Goal: Communication & Community: Share content

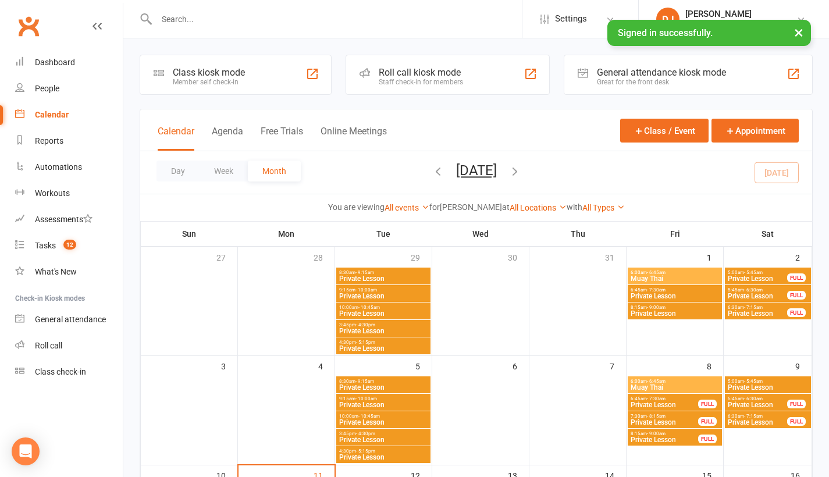
click at [799, 36] on button "×" at bounding box center [799, 32] width 21 height 25
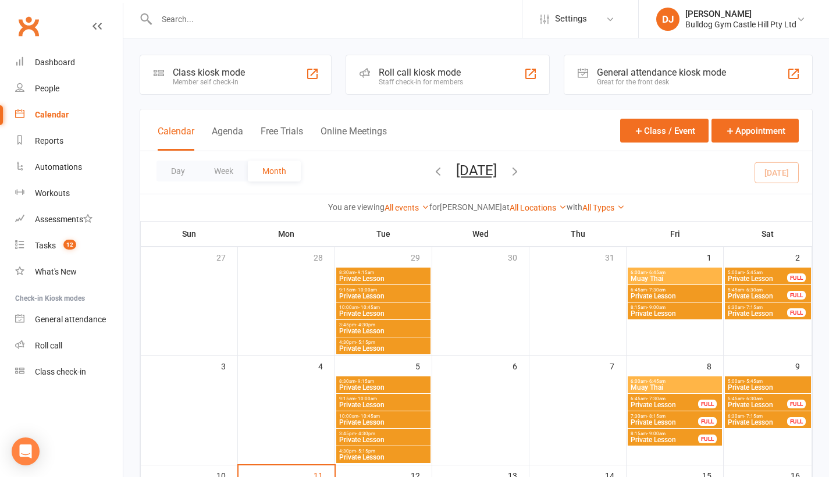
click at [785, 3] on li "DJ Daniel Jancek Bulldog Gym Castle Hill Pty Ltd My profile Help Terms & condit…" at bounding box center [733, 19] width 191 height 38
click at [786, 23] on div "Bulldog Gym Castle Hill Pty Ltd" at bounding box center [741, 24] width 111 height 10
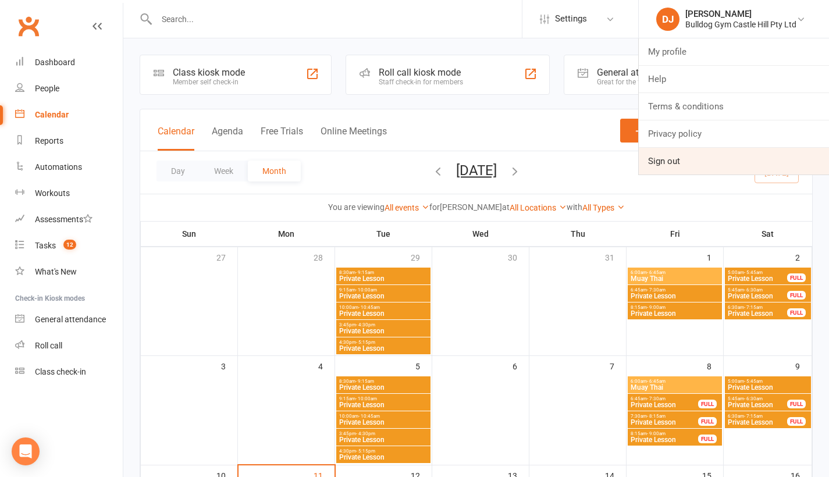
click at [698, 165] on link "Sign out" at bounding box center [734, 161] width 190 height 27
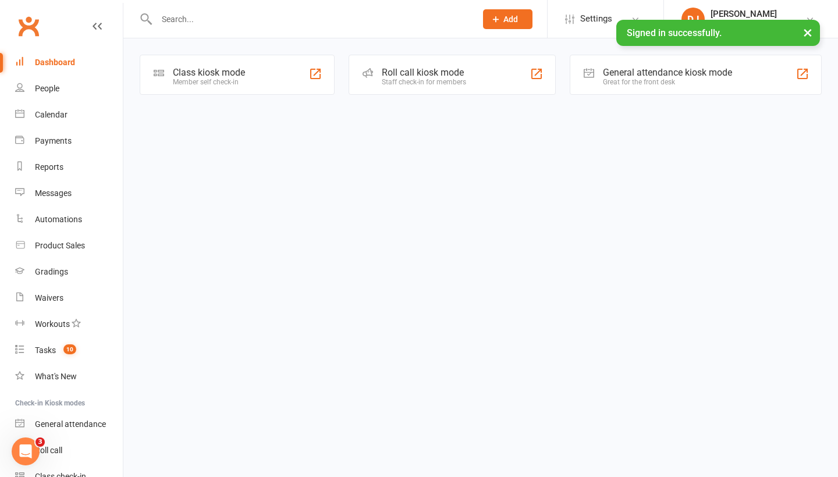
click at [82, 65] on link "Dashboard" at bounding box center [69, 62] width 108 height 26
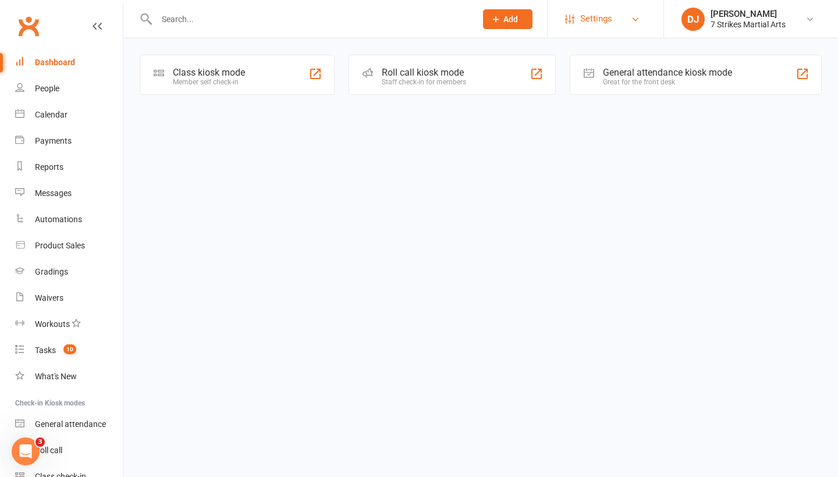
click at [622, 14] on link "Settings" at bounding box center [605, 19] width 81 height 26
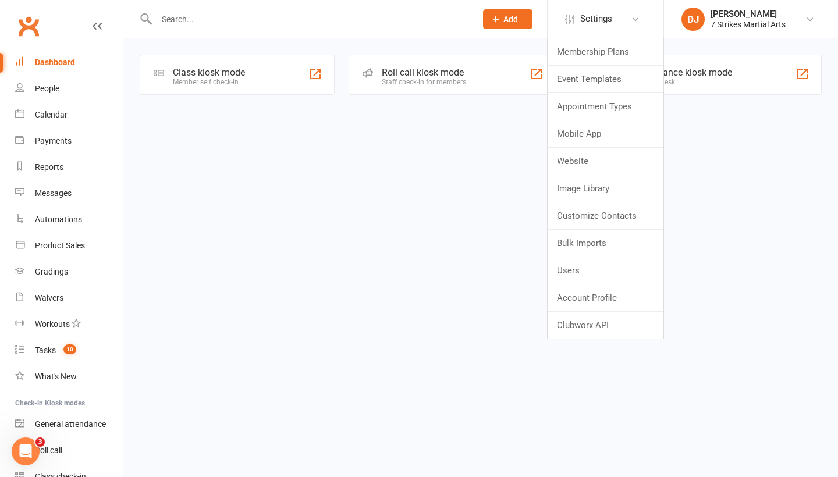
click at [616, 294] on link "Account Profile" at bounding box center [606, 298] width 116 height 27
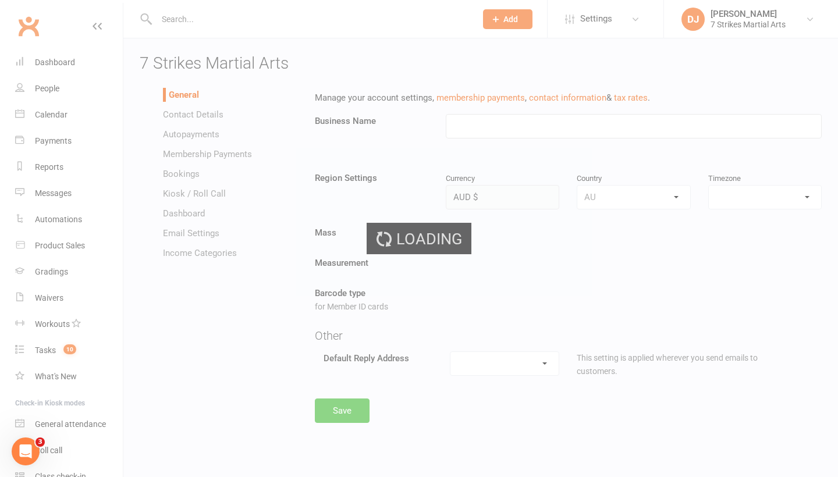
type input "7 Strikes Martial Arts"
select select "[GEOGRAPHIC_DATA]/[GEOGRAPHIC_DATA]"
select select "[EMAIL_ADDRESS][DOMAIN_NAME]"
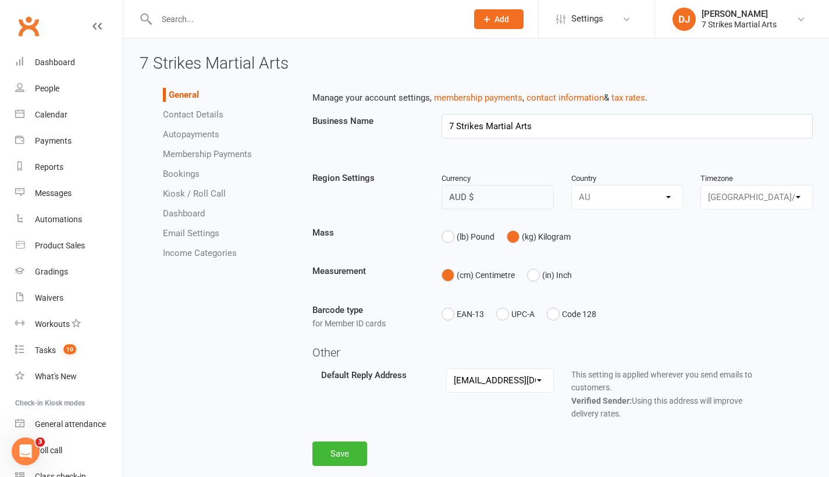
click at [189, 211] on link "Dashboard" at bounding box center [184, 213] width 42 height 10
select select "show_active_members_for_owners_only"
select select "show_tasks_for_owners_only"
select select "show_attendance_for_owners_only"
select select "show_net_revenue_for_owners_only"
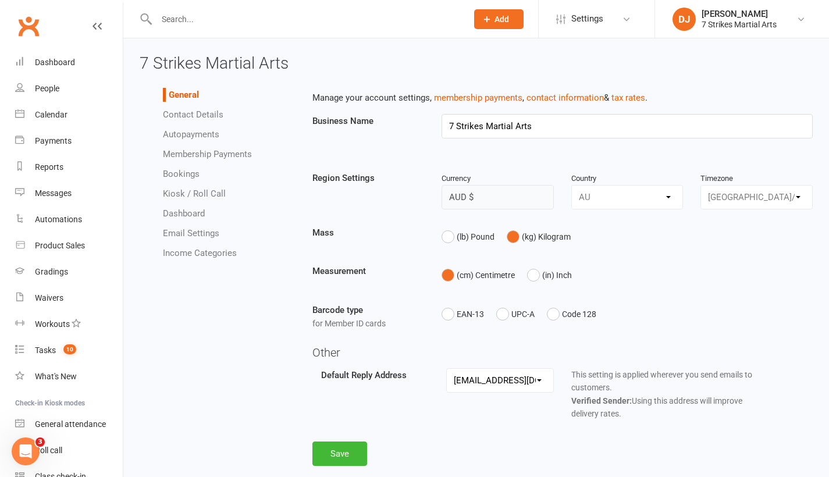
select select "show_monthly_revenue_for_owners_only"
select select "show_recent_activity_for_owners_only"
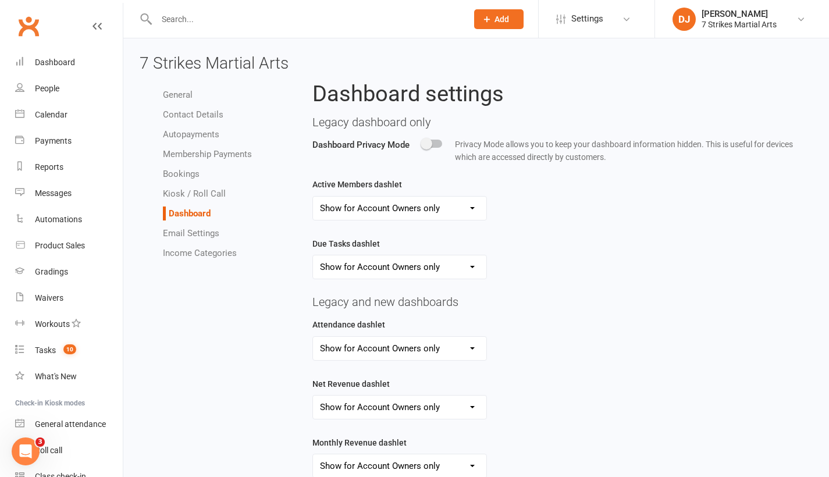
select select "show_active_members_for_owners_only"
select select "show_tasks_for_owners_only"
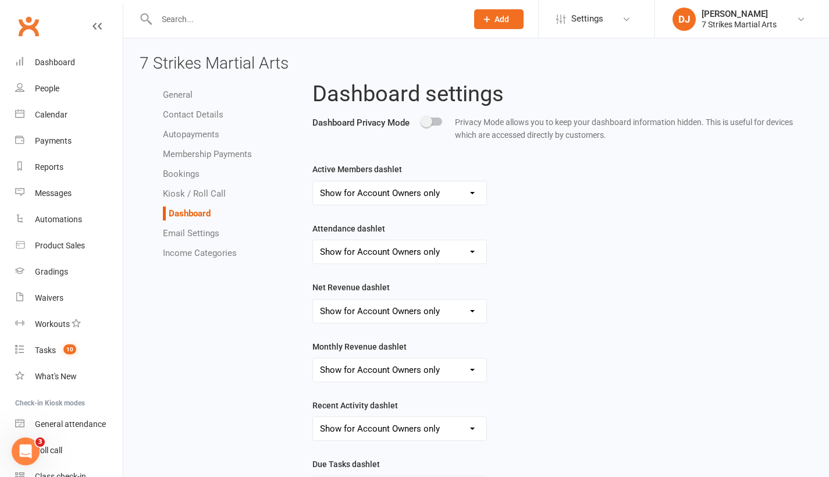
click at [430, 119] on span at bounding box center [427, 122] width 12 height 12
click at [423, 120] on input "checkbox" at bounding box center [423, 120] width 0 height 0
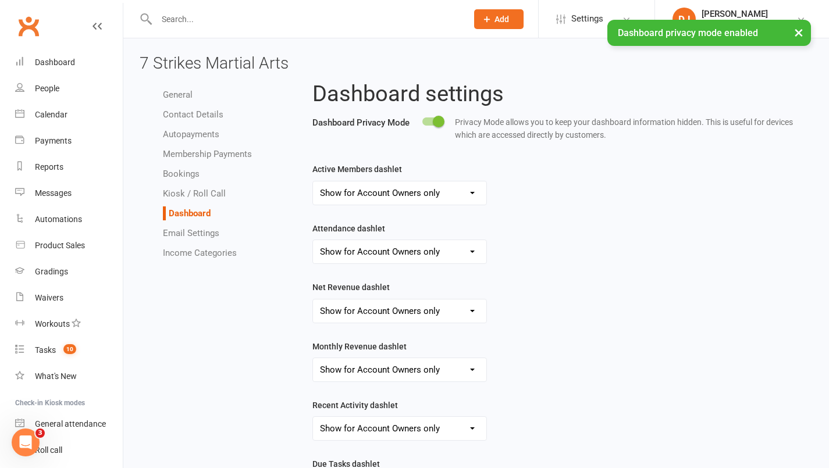
click at [434, 119] on span at bounding box center [439, 122] width 12 height 12
click at [423, 120] on input "checkbox" at bounding box center [423, 120] width 0 height 0
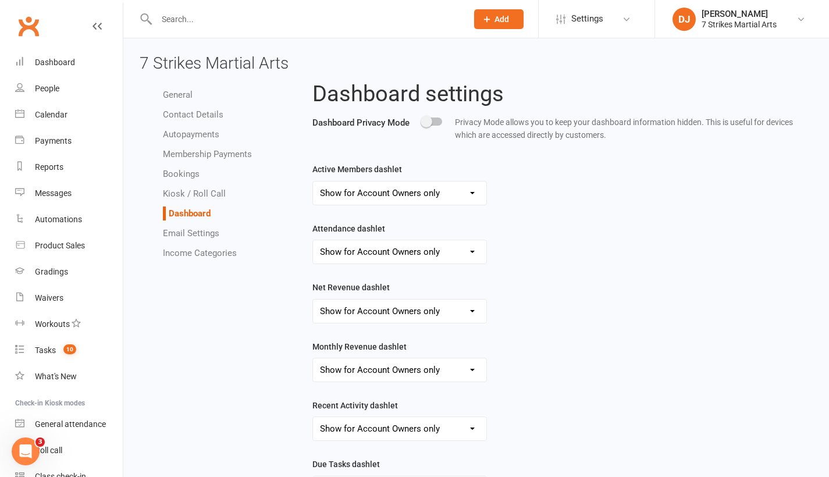
click at [173, 93] on link "General" at bounding box center [178, 95] width 30 height 10
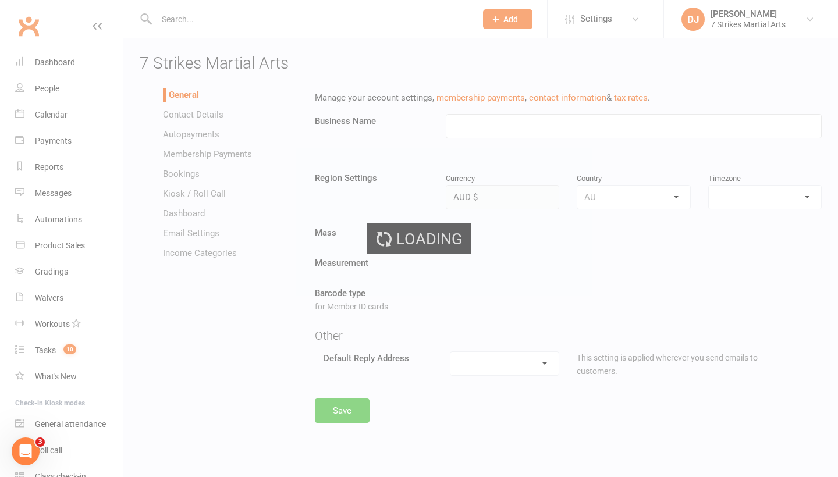
type input "7 Strikes Martial Arts"
select select "[GEOGRAPHIC_DATA]/[GEOGRAPHIC_DATA]"
select select "[EMAIL_ADDRESS][DOMAIN_NAME]"
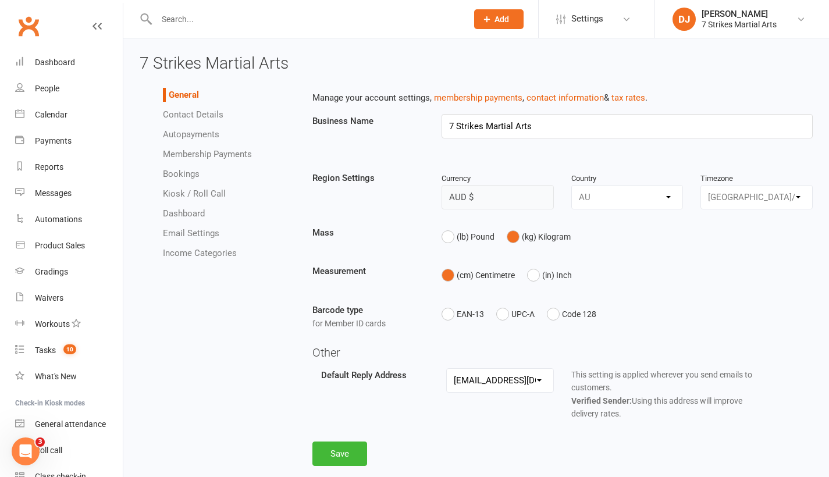
click at [179, 108] on li "Contact Details" at bounding box center [229, 115] width 132 height 14
click at [180, 112] on link "Contact Details" at bounding box center [193, 114] width 61 height 10
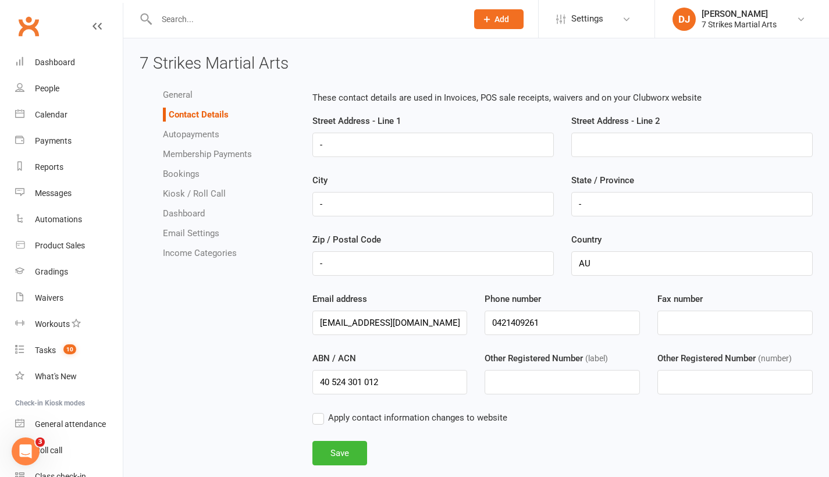
click at [194, 209] on link "Dashboard" at bounding box center [184, 213] width 42 height 10
select select "show_active_members_for_owners_only"
select select "show_tasks_for_owners_only"
select select "show_attendance_for_owners_only"
select select "show_net_revenue_for_owners_only"
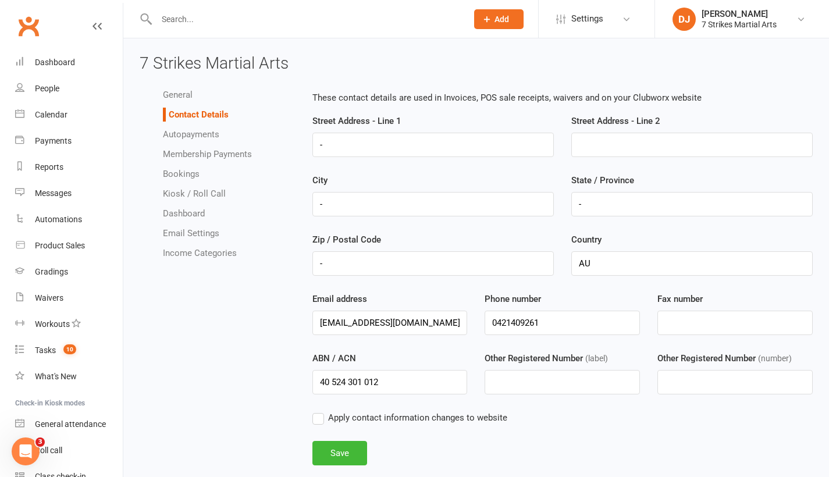
select select "show_monthly_revenue_for_owners_only"
select select "show_recent_activity_for_owners_only"
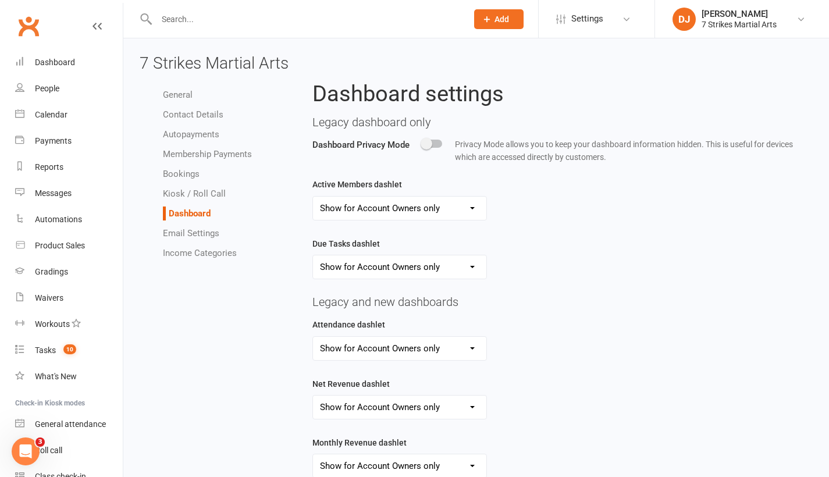
select select "show_active_members_for_owners_only"
select select "show_tasks_for_owners_only"
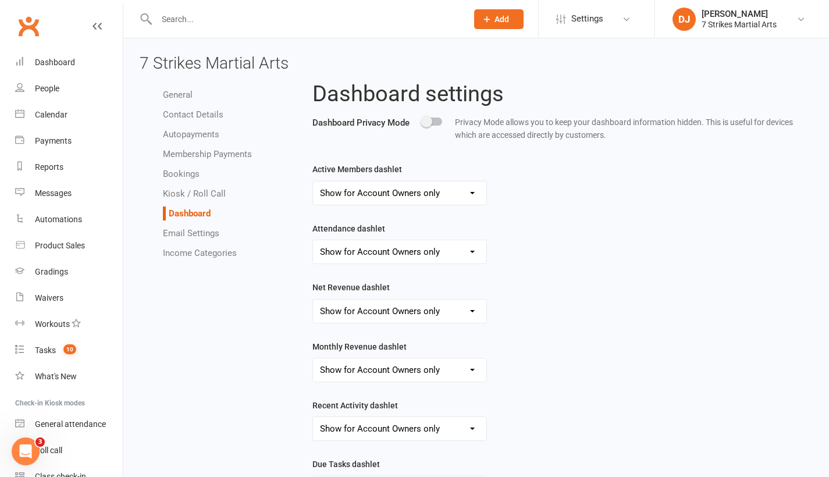
select select "show_active_members_for_all_users"
select select "show_attendance_for_all_users"
select select "show_net_revenue_for_all_users"
select select "show_monthly_revenue_for_all_users"
select select "show_recent_activity_for_all_users"
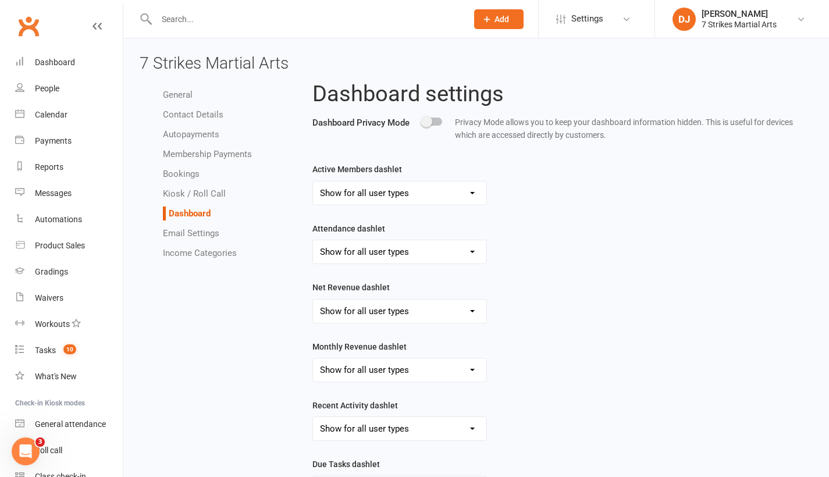
click at [661, 445] on div "Active Members dashlet Show for all user types Hide for all user types Show for…" at bounding box center [498, 339] width 389 height 354
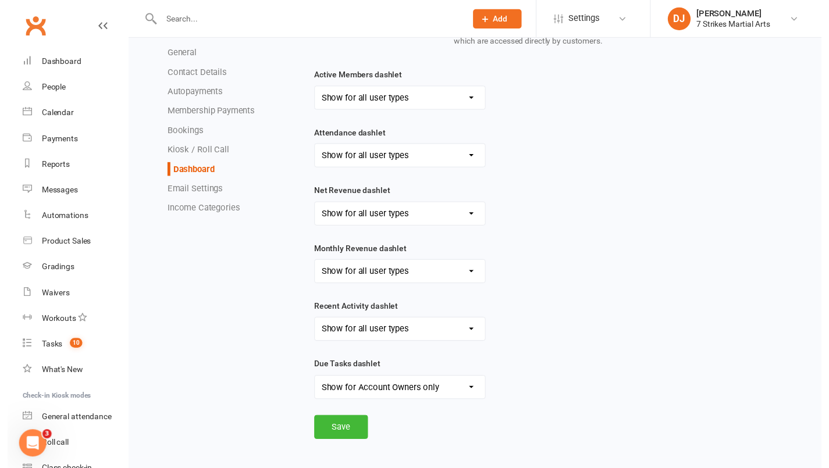
scroll to position [96, 0]
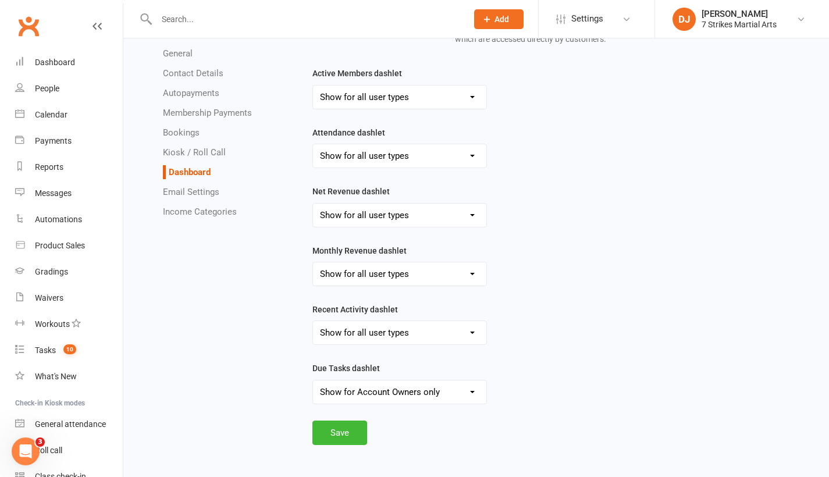
select select "show_tasks_for_all_users"
click at [601, 419] on div "Dashboard settings Dashboard Privacy Mode Privacy Mode allows you to keep your …" at bounding box center [563, 215] width 500 height 459
click at [347, 428] on button "Save" at bounding box center [340, 433] width 55 height 24
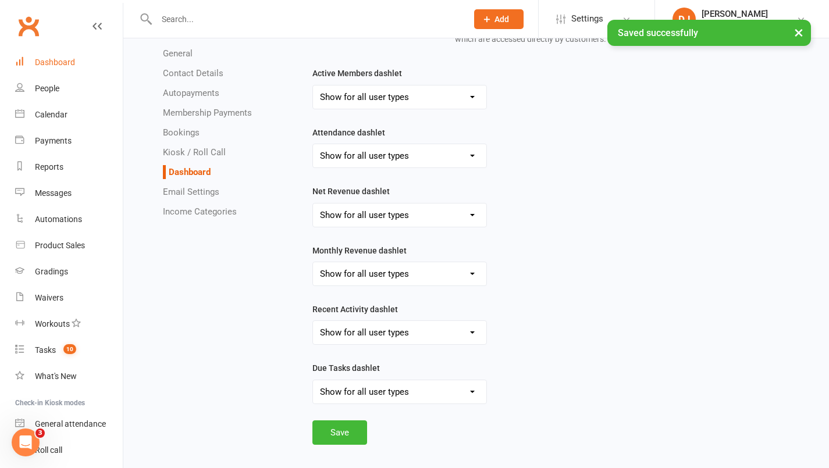
click at [69, 66] on div "Dashboard" at bounding box center [55, 62] width 40 height 9
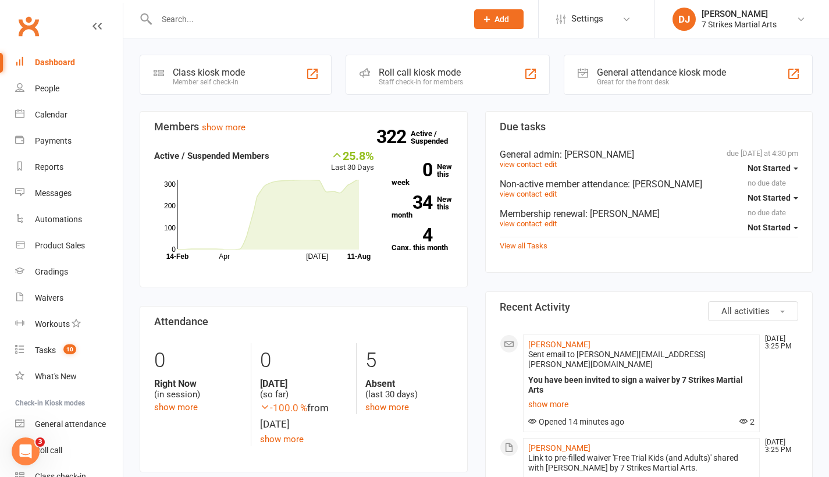
click at [606, 7] on li "Settings Membership Plans Event Templates Appointment Types Mobile App Website …" at bounding box center [596, 19] width 116 height 38
click at [606, 13] on link "Settings" at bounding box center [596, 19] width 81 height 26
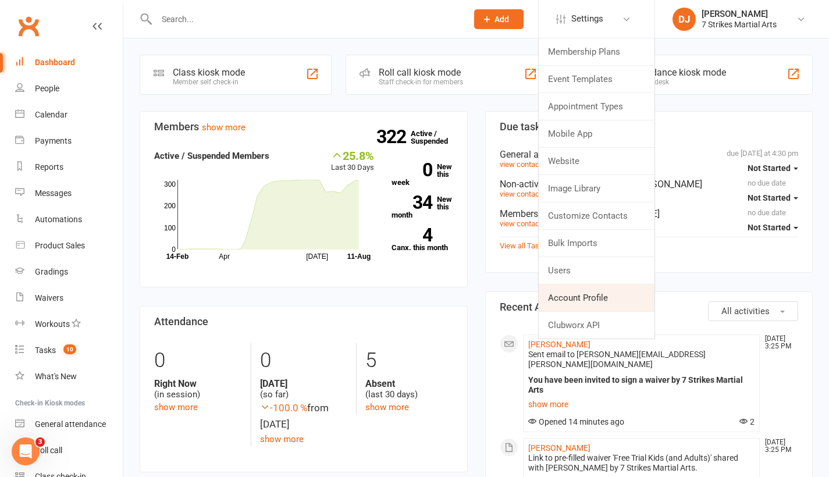
click at [609, 296] on link "Account Profile" at bounding box center [597, 298] width 116 height 27
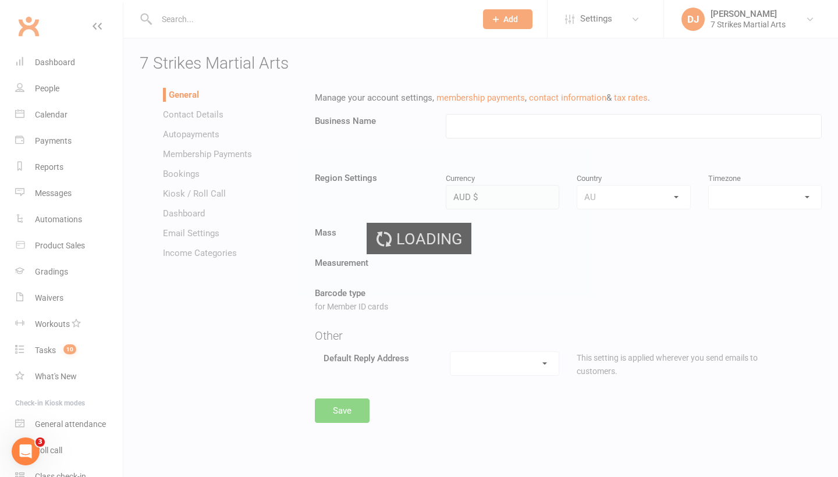
type input "7 Strikes Martial Arts"
select select "[GEOGRAPHIC_DATA]/[GEOGRAPHIC_DATA]"
select select "[EMAIL_ADDRESS][DOMAIN_NAME]"
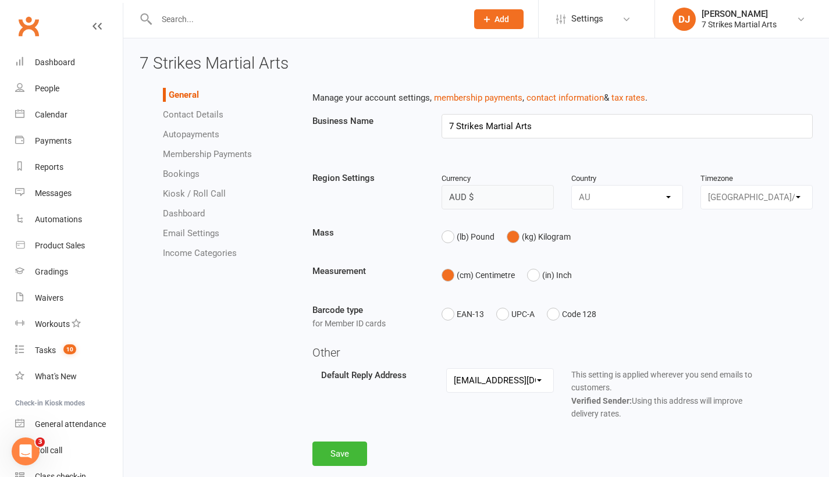
click at [200, 215] on link "Dashboard" at bounding box center [184, 213] width 42 height 10
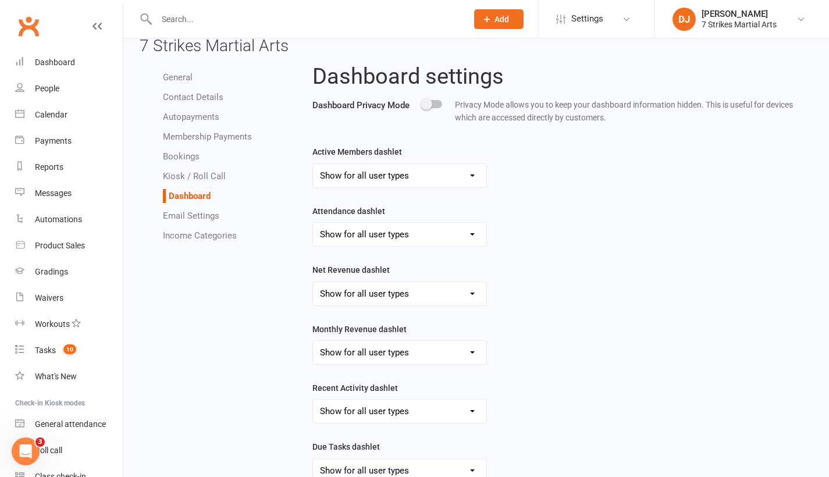
scroll to position [107, 0]
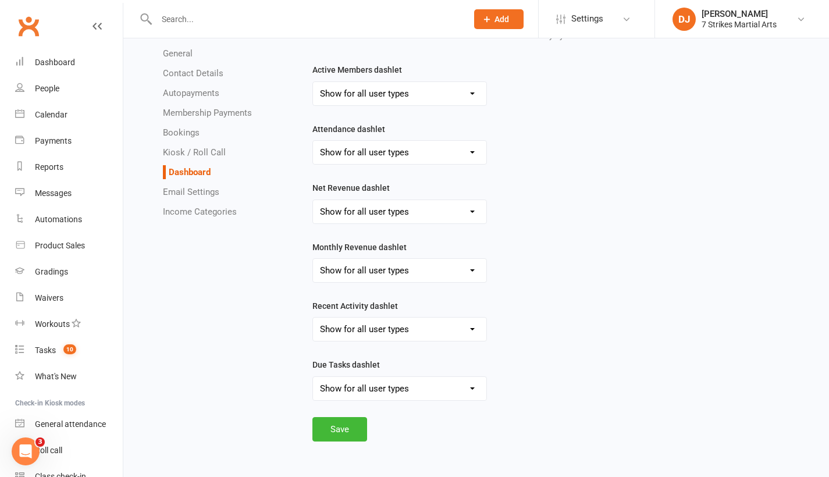
click at [214, 215] on link "Income Categories" at bounding box center [200, 212] width 74 height 10
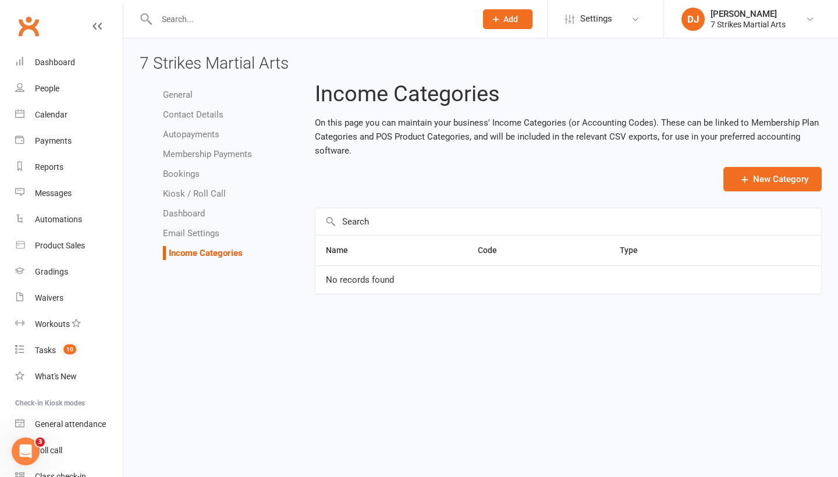
click at [180, 102] on ul "General Contact Details Autopayments Membership Payments Bookings Kiosk / Roll …" at bounding box center [219, 174] width 158 height 172
click at [182, 93] on link "General" at bounding box center [178, 95] width 30 height 10
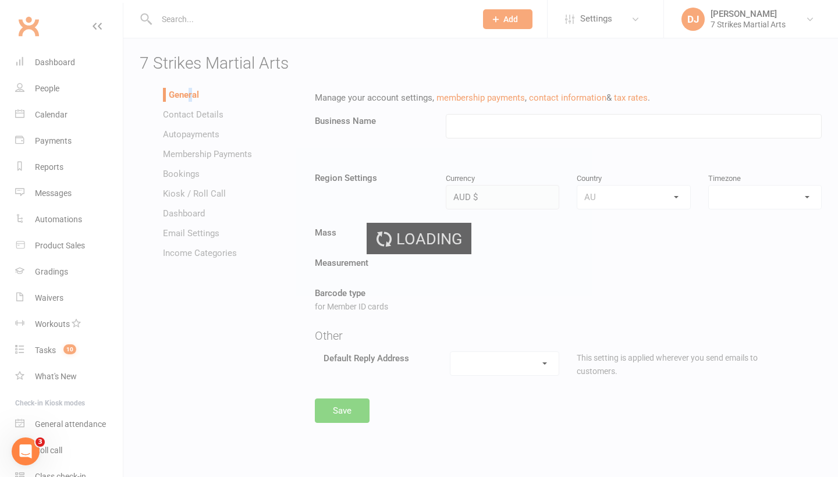
type input "7 Strikes Martial Arts"
select select "[GEOGRAPHIC_DATA]/[GEOGRAPHIC_DATA]"
select select "[EMAIL_ADDRESS][DOMAIN_NAME]"
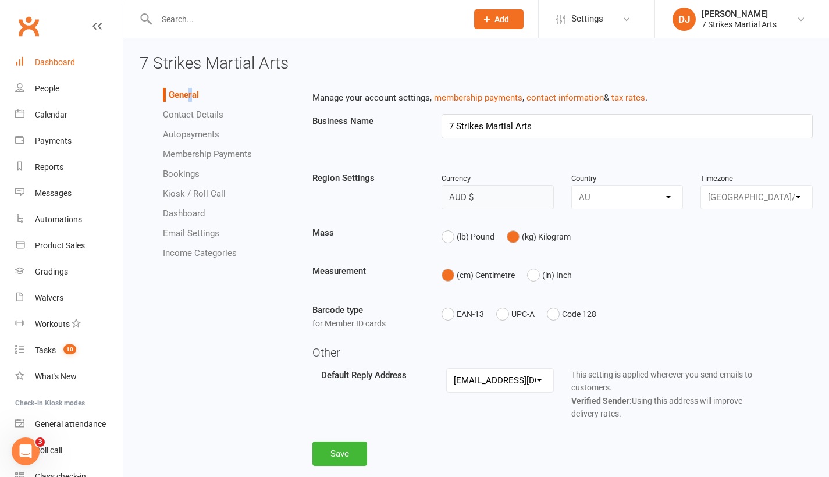
click at [64, 61] on div "Dashboard" at bounding box center [55, 62] width 40 height 9
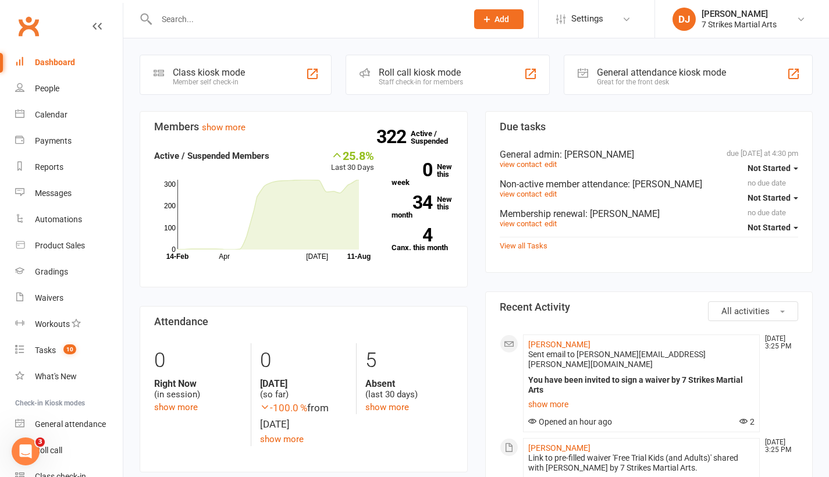
click at [327, 14] on input "text" at bounding box center [306, 19] width 306 height 16
type input "signal"
drag, startPoint x: 327, startPoint y: 14, endPoint x: 228, endPoint y: 54, distance: 106.8
click at [228, 54] on div "[PERSON_NAME]" at bounding box center [199, 51] width 65 height 17
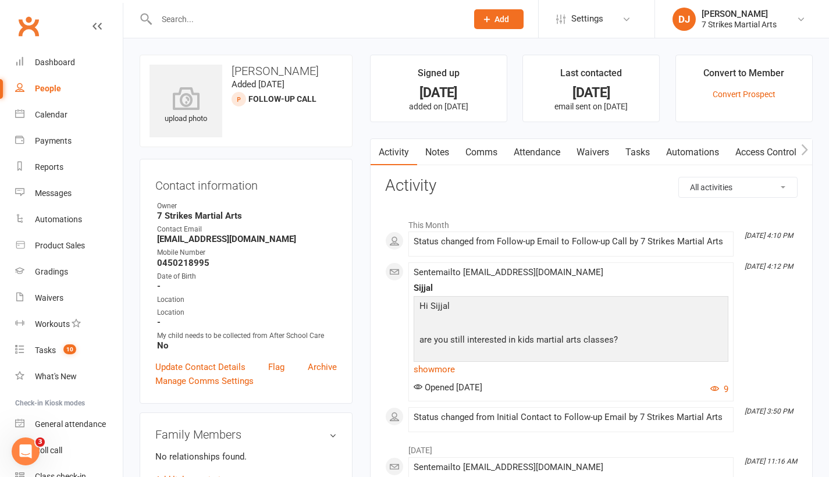
click at [594, 155] on link "Waivers" at bounding box center [593, 152] width 49 height 27
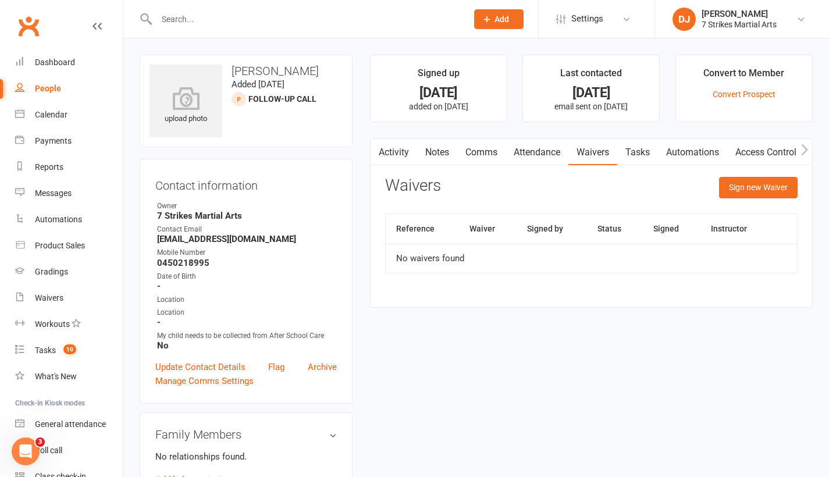
click at [755, 194] on button "Sign new Waiver" at bounding box center [758, 187] width 79 height 21
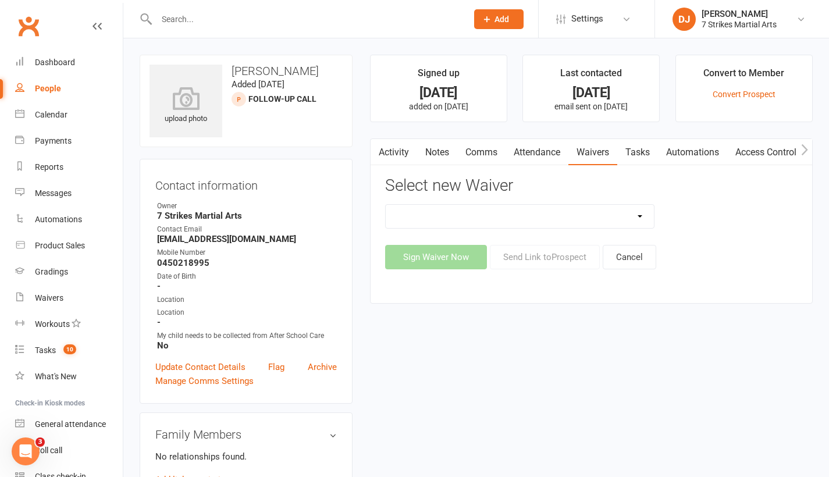
click at [482, 153] on link "Comms" at bounding box center [481, 152] width 48 height 27
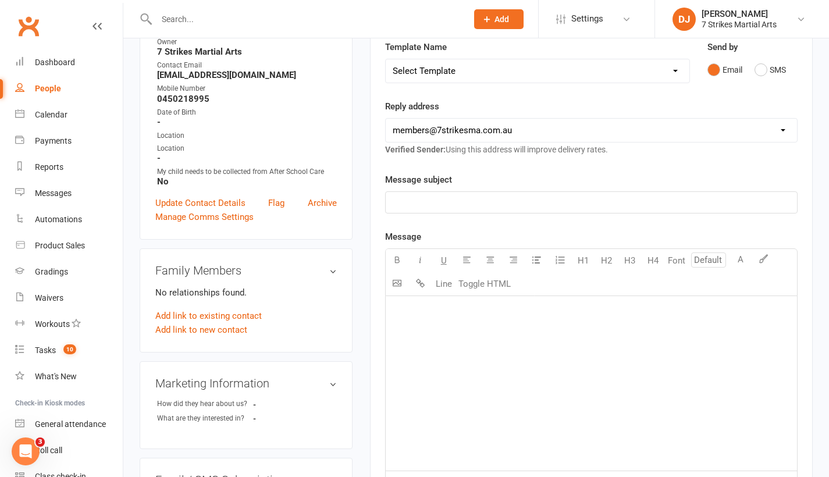
scroll to position [68, 0]
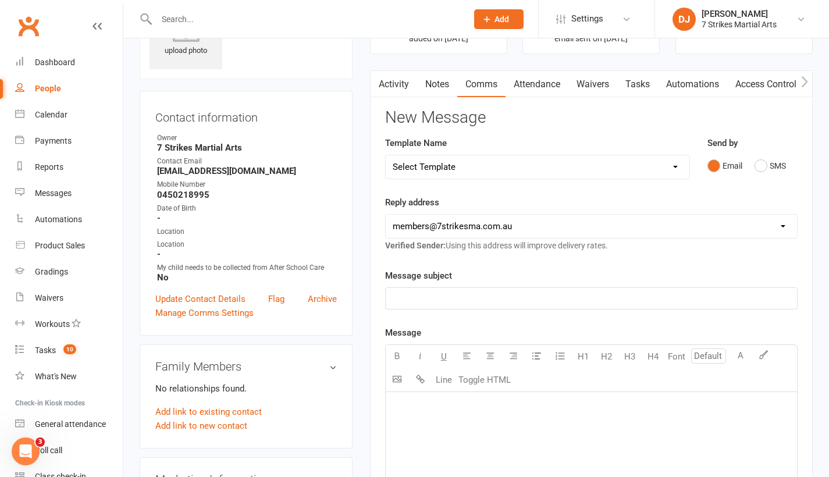
select select "7"
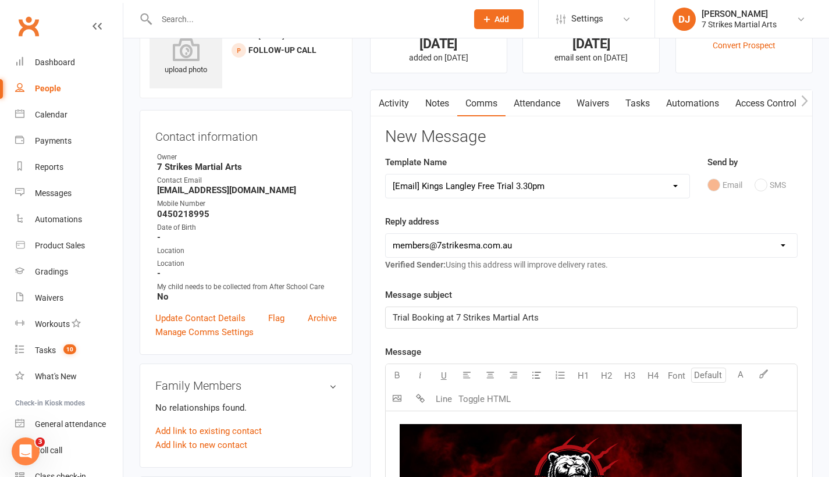
scroll to position [29, 0]
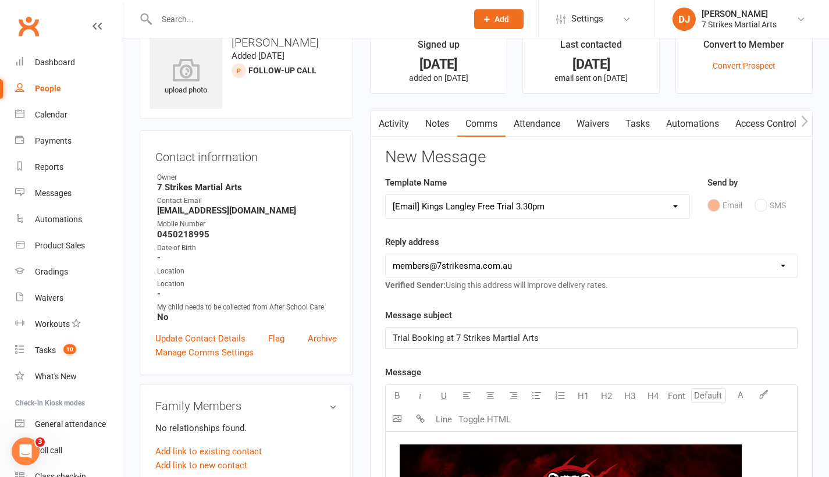
click at [445, 130] on link "Notes" at bounding box center [437, 124] width 40 height 27
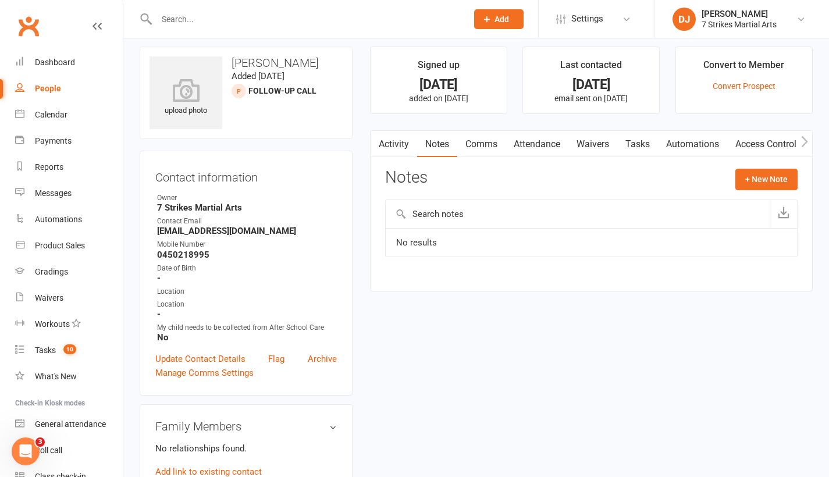
scroll to position [6, 0]
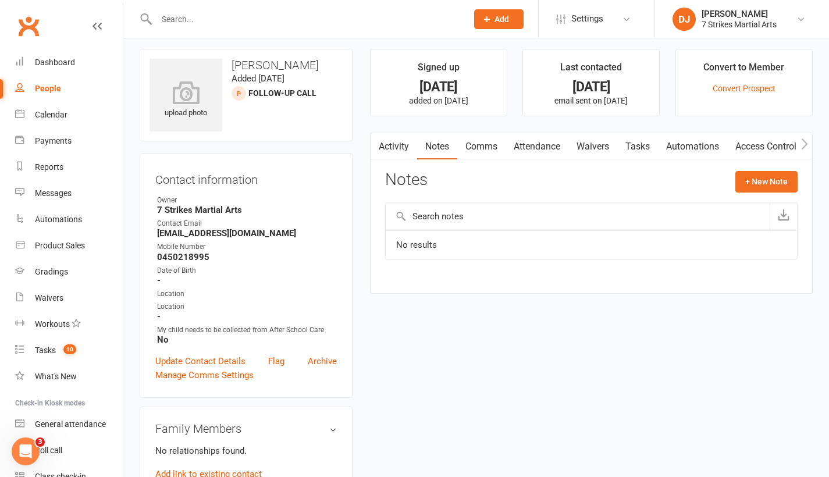
click at [483, 147] on link "Comms" at bounding box center [481, 146] width 48 height 27
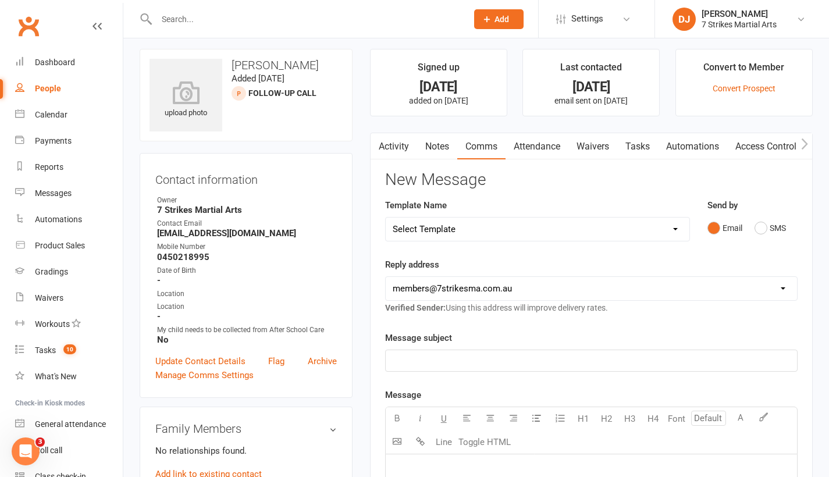
click at [436, 149] on link "Notes" at bounding box center [437, 146] width 40 height 27
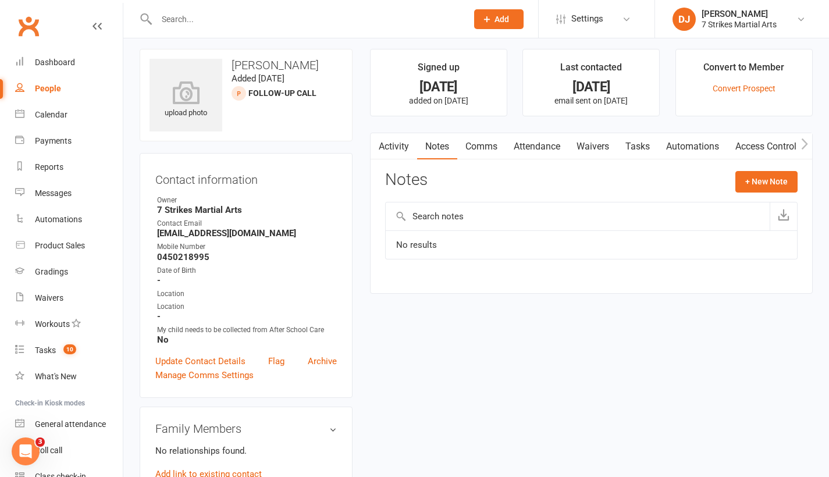
click at [492, 147] on link "Comms" at bounding box center [481, 146] width 48 height 27
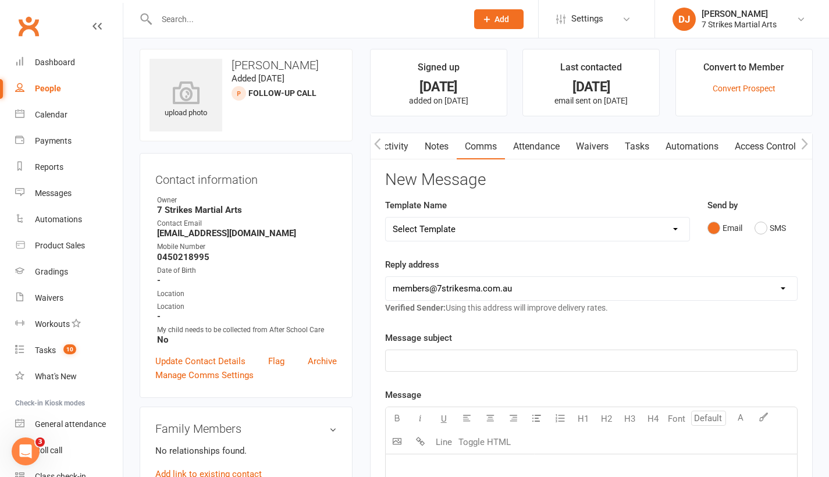
click at [377, 145] on icon "button" at bounding box center [377, 144] width 6 height 11
click at [436, 145] on link "Notes" at bounding box center [437, 146] width 40 height 27
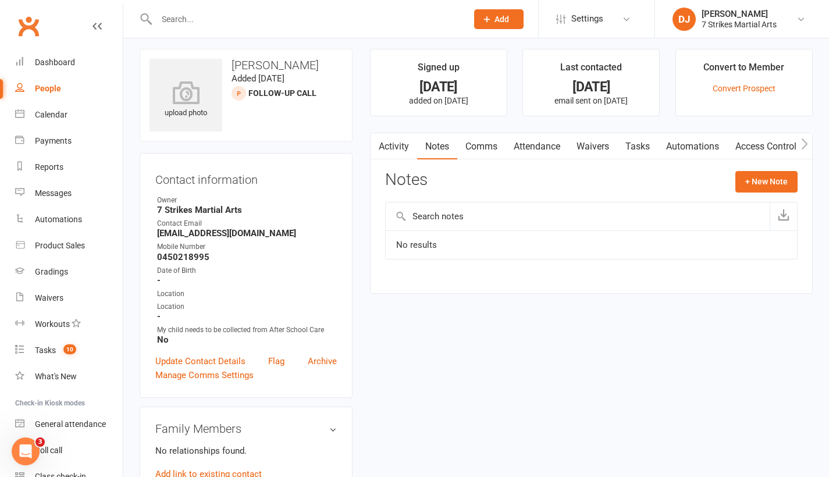
click at [488, 214] on input "text" at bounding box center [578, 217] width 384 height 28
click at [772, 176] on button "+ New Note" at bounding box center [767, 181] width 62 height 21
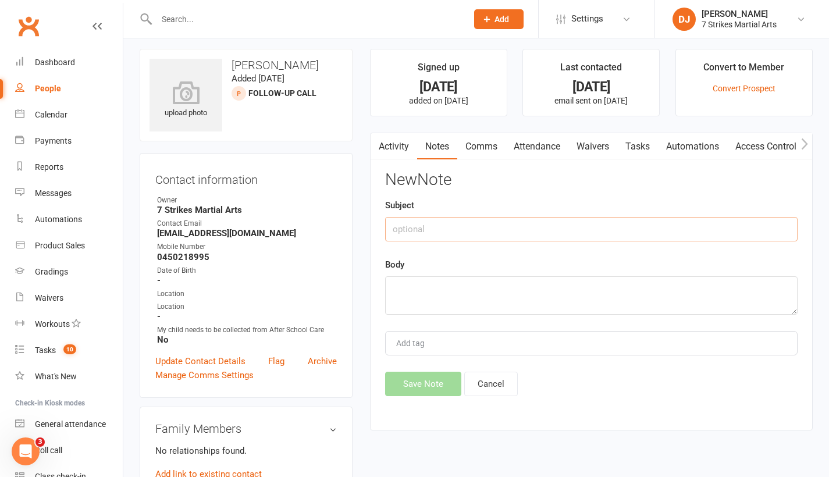
click at [478, 223] on input "text" at bounding box center [591, 229] width 413 height 24
type input "F"
type input "C"
type input "Discovery Call"
click at [466, 291] on textarea at bounding box center [591, 295] width 413 height 38
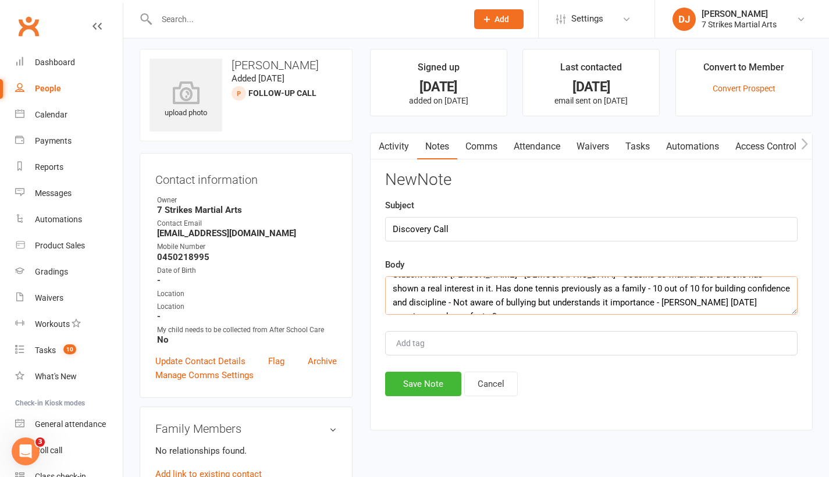
scroll to position [22, 0]
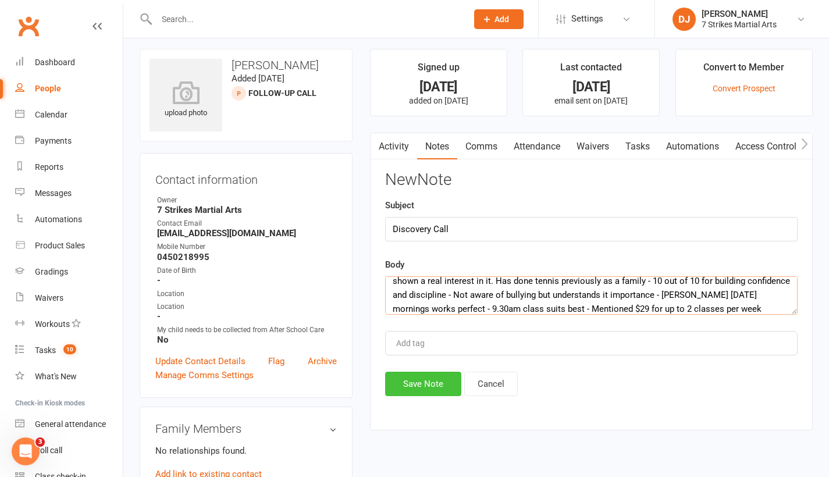
type textarea "Student Name [PERSON_NAME] - [DEMOGRAPHIC_DATA] - Cousins do martial arts and s…"
click at [416, 384] on button "Save Note" at bounding box center [423, 384] width 76 height 24
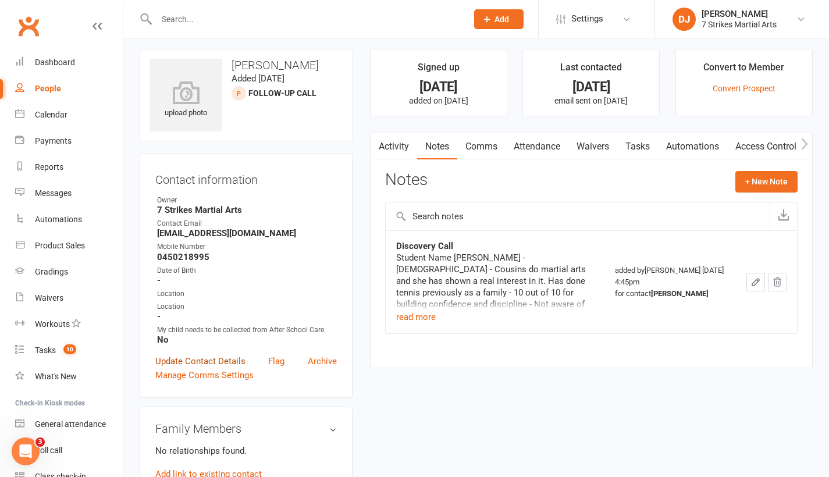
click at [192, 360] on link "Update Contact Details" at bounding box center [200, 361] width 90 height 14
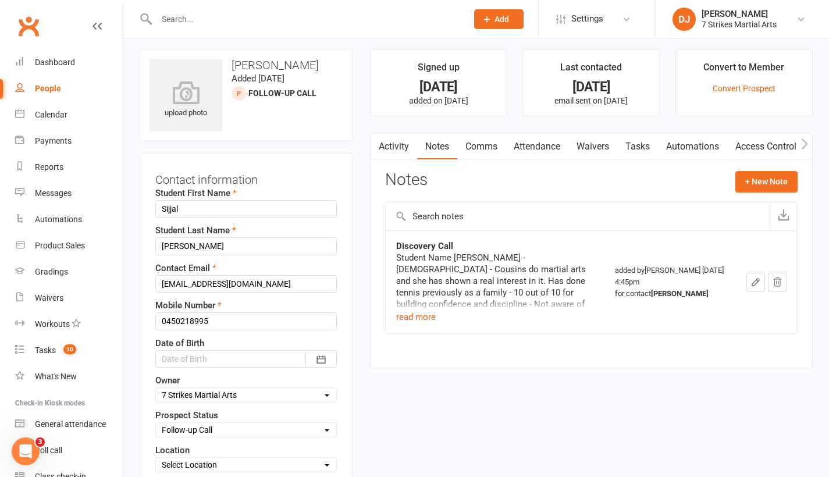
scroll to position [55, 0]
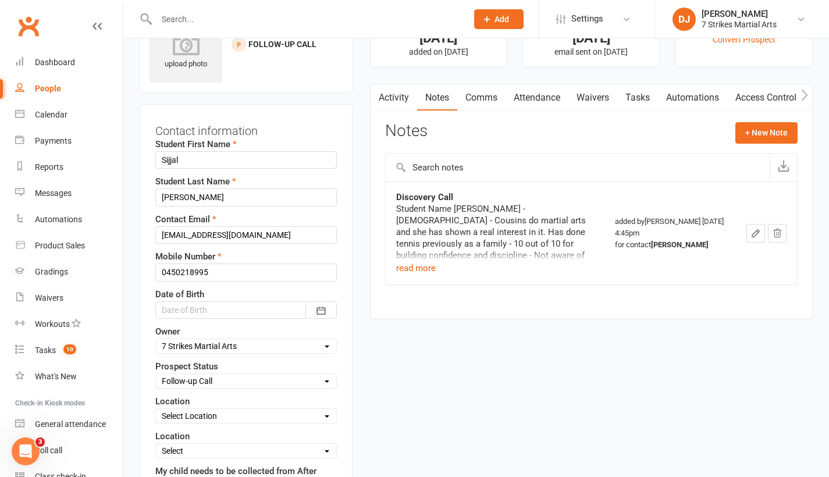
select select "3"
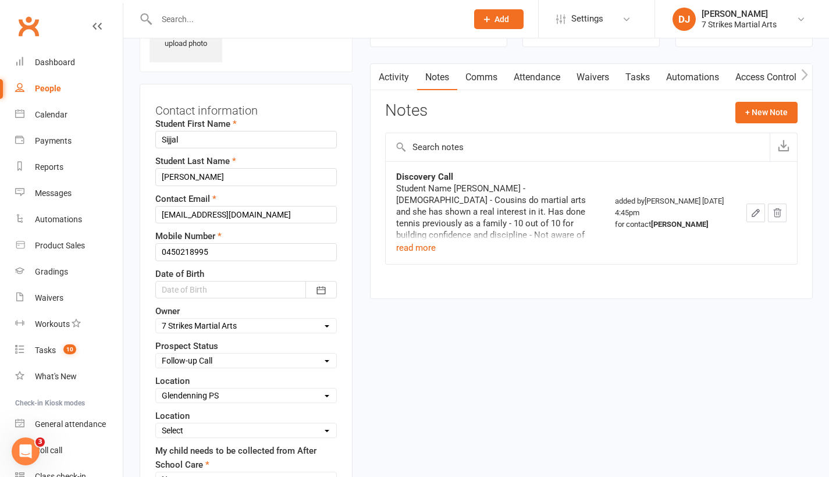
scroll to position [125, 0]
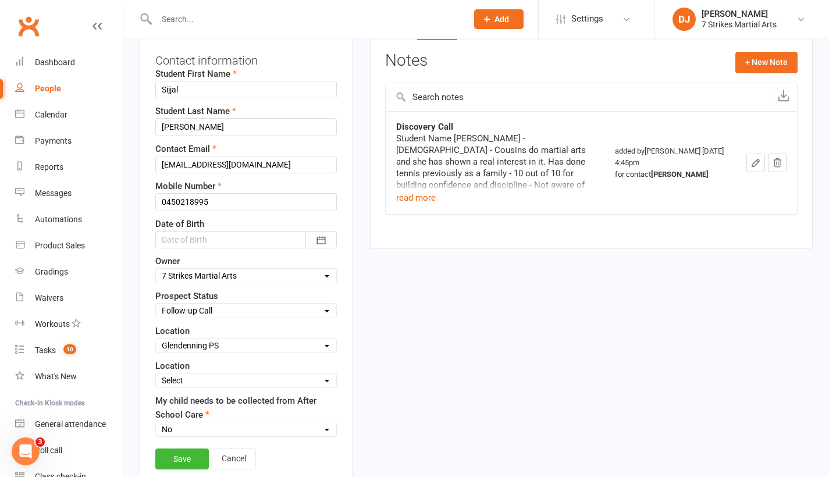
select select "[PERSON_NAME]"
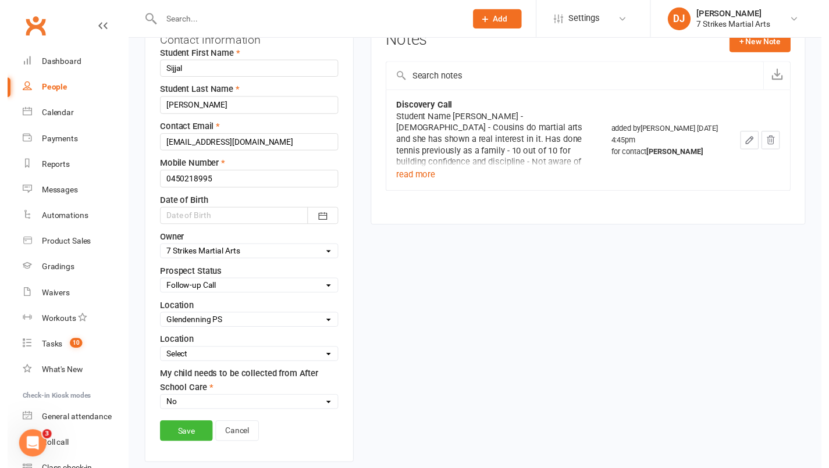
scroll to position [200, 0]
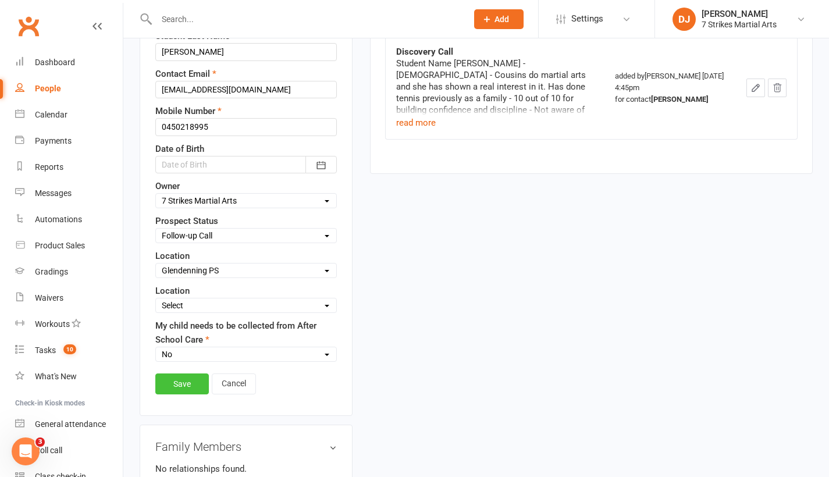
click at [173, 389] on link "Save" at bounding box center [182, 384] width 54 height 21
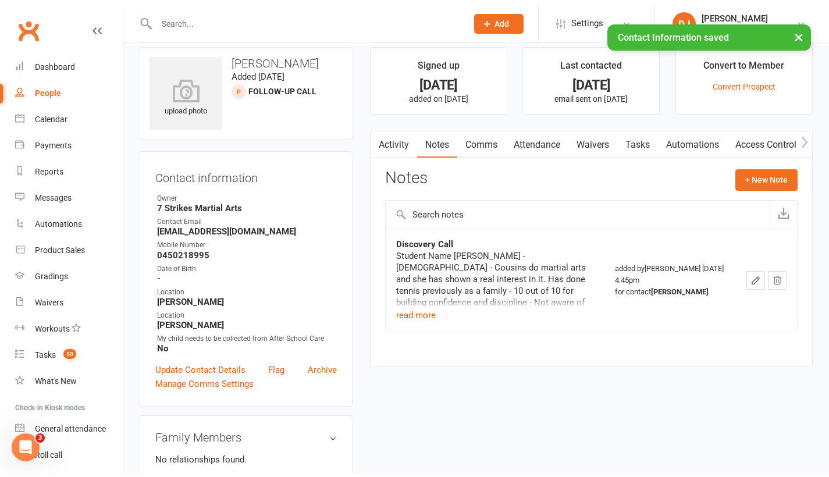
scroll to position [0, 0]
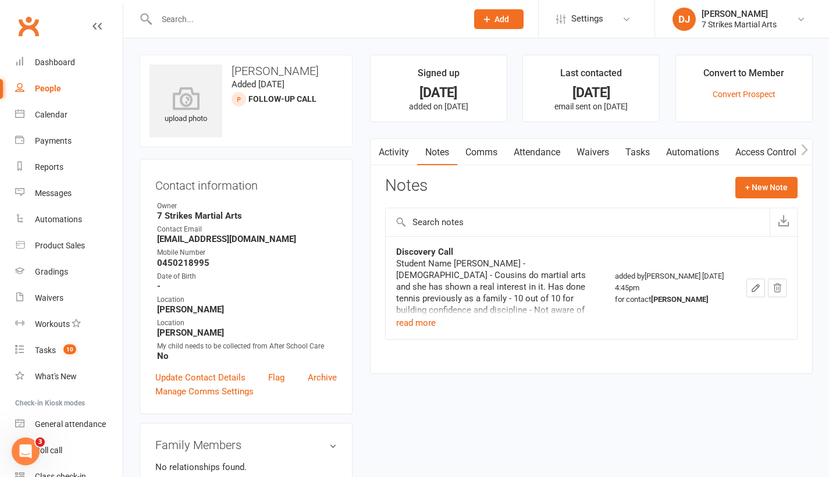
click at [489, 154] on link "Comms" at bounding box center [481, 152] width 48 height 27
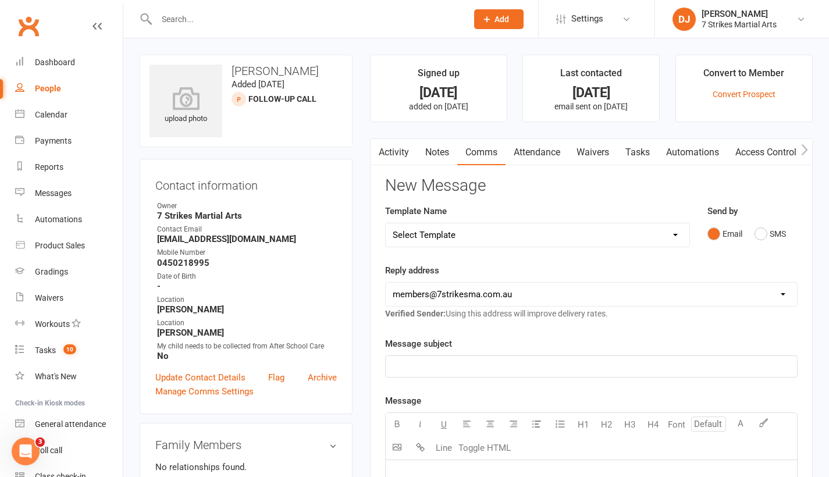
select select "6"
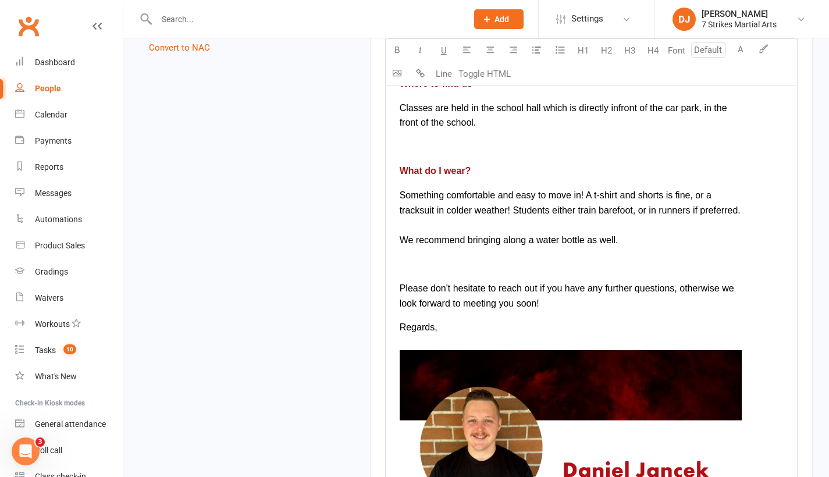
scroll to position [1624, 0]
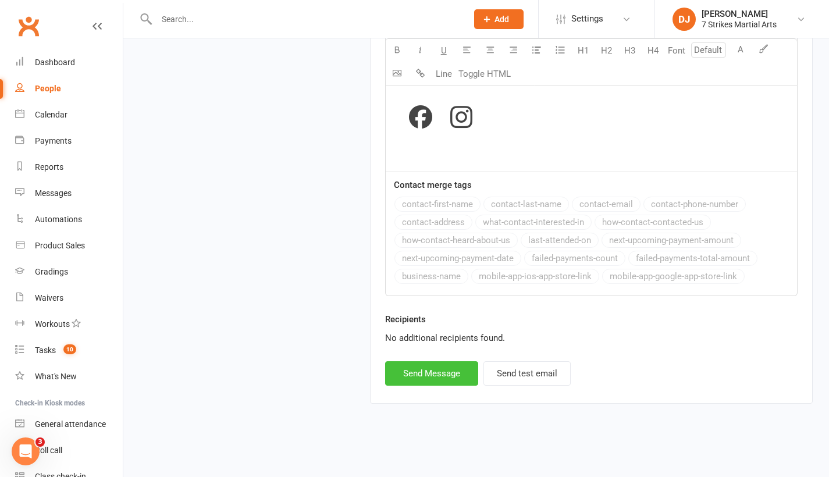
click at [420, 363] on button "Send Message" at bounding box center [431, 373] width 93 height 24
select select
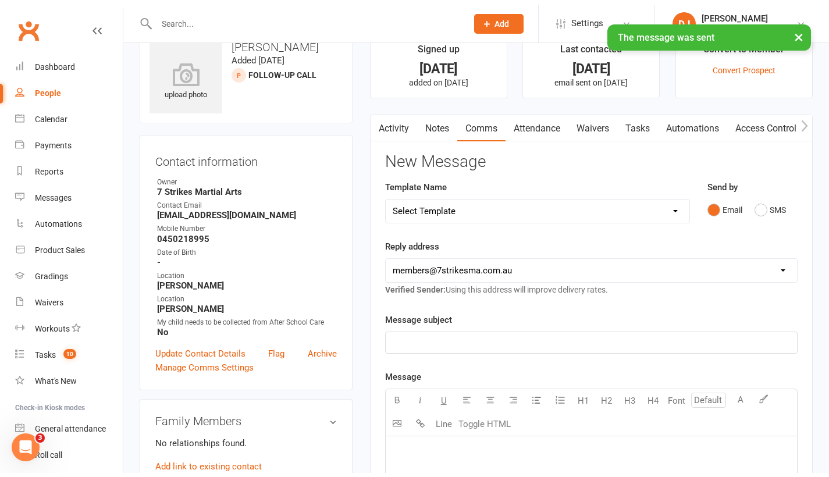
scroll to position [0, 0]
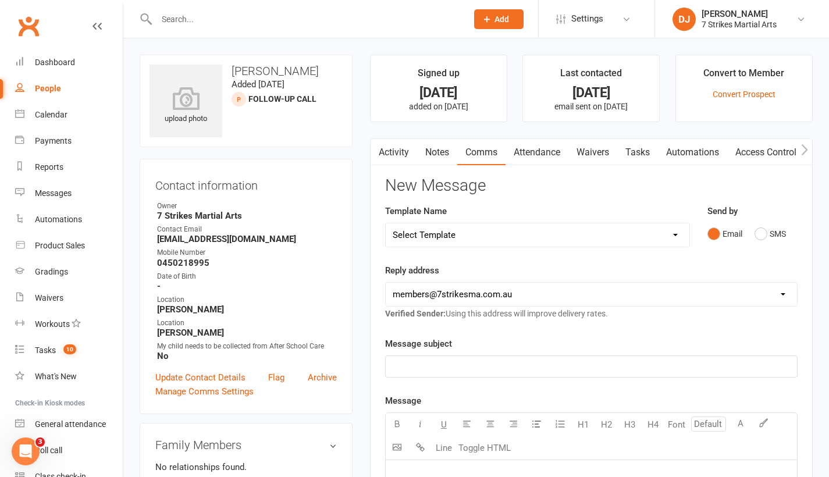
click at [393, 157] on link "Activity" at bounding box center [394, 152] width 47 height 27
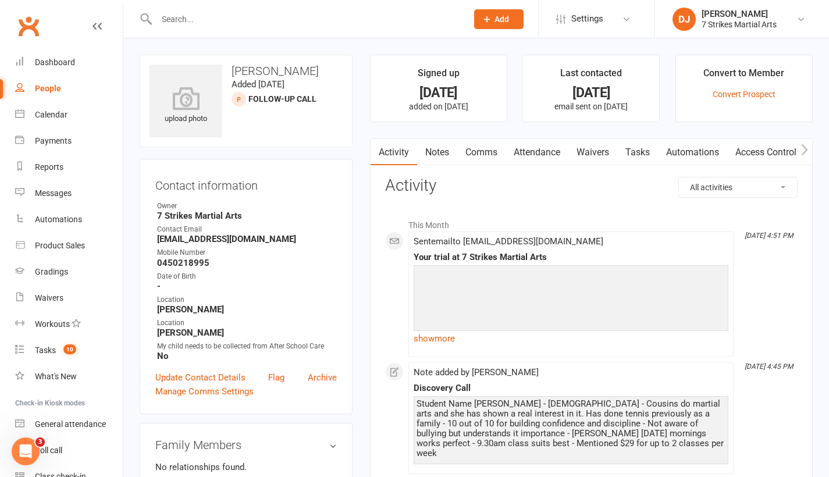
scroll to position [6, 0]
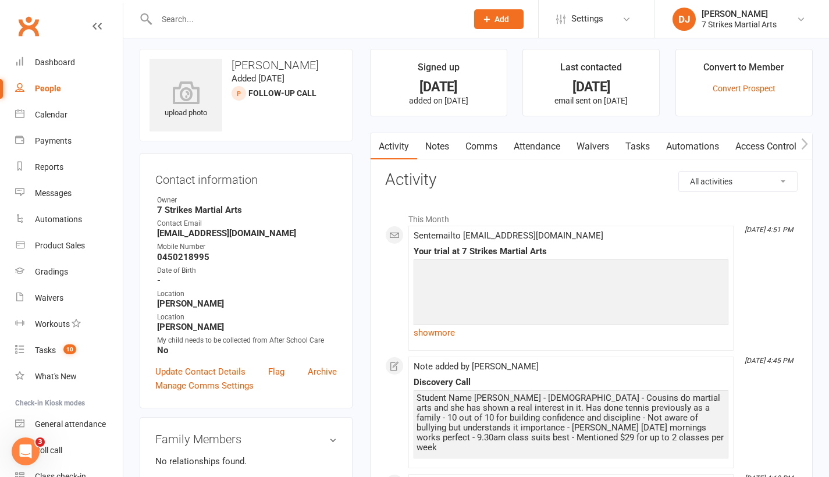
click at [347, 26] on input "text" at bounding box center [306, 19] width 306 height 16
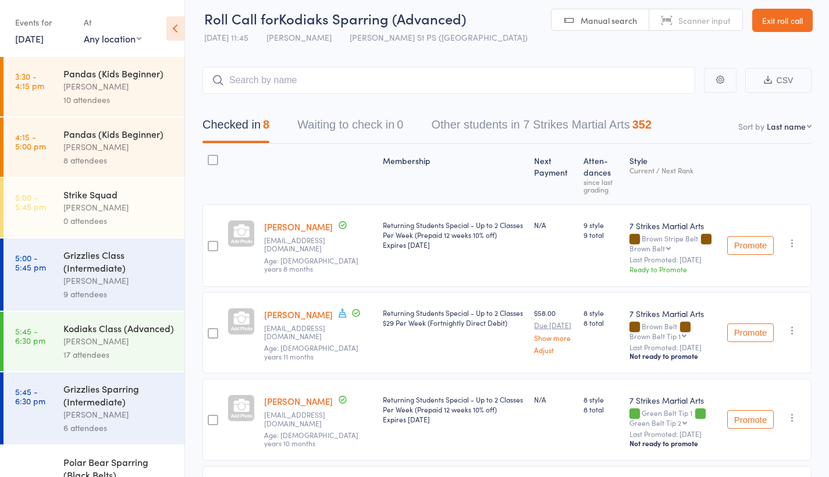
click at [773, 19] on link "Exit roll call" at bounding box center [782, 20] width 61 height 23
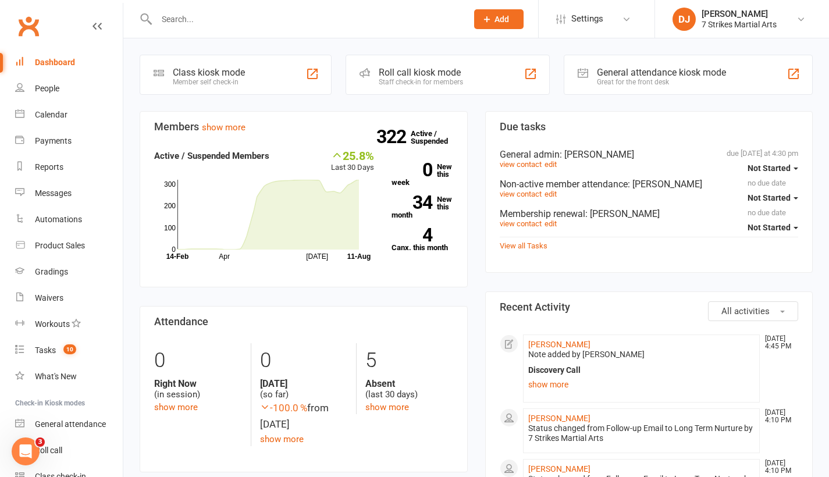
click at [56, 193] on div "Messages" at bounding box center [53, 193] width 37 height 9
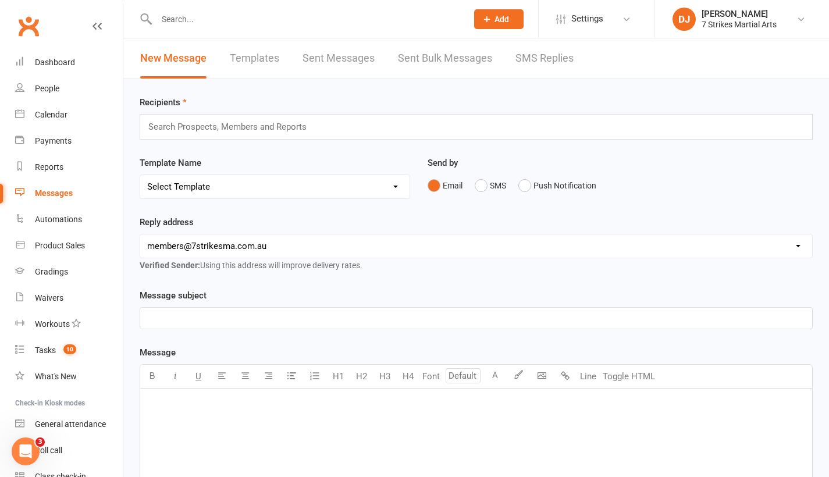
click at [359, 97] on div "Recipients Search Prospects, Members and Reports" at bounding box center [476, 117] width 673 height 44
click at [260, 61] on link "Templates" at bounding box center [254, 58] width 49 height 40
select select "grid"
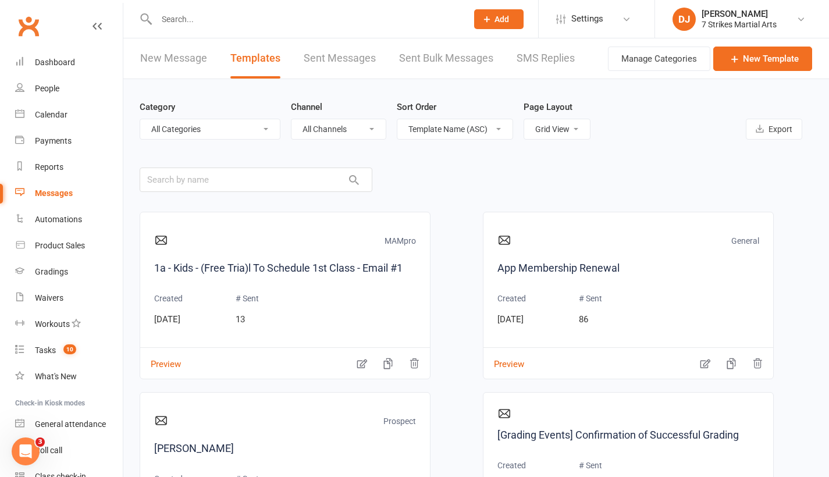
select select "15063"
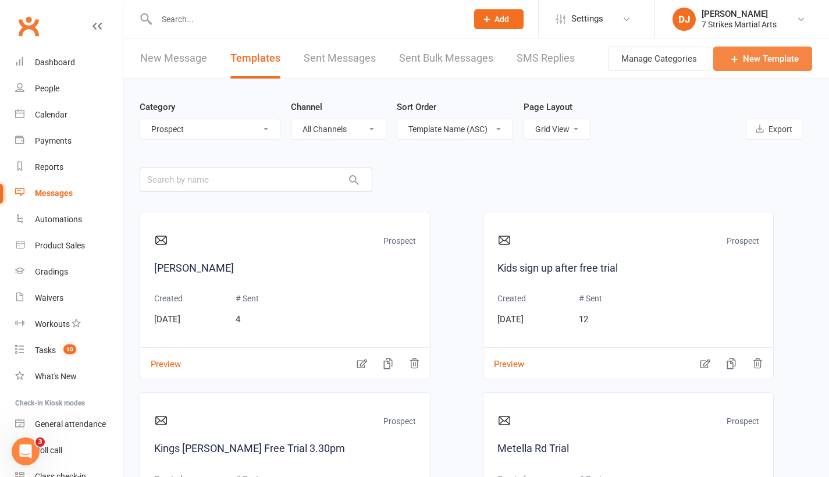
click at [751, 62] on link "New Template" at bounding box center [762, 59] width 99 height 24
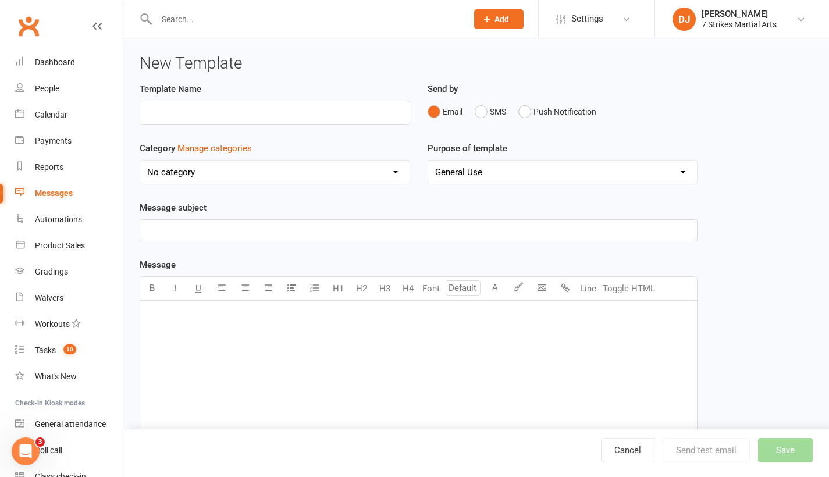
click at [275, 113] on input "text" at bounding box center [275, 113] width 271 height 24
type input "Glen trial 9.30am"
select select "15063"
click at [610, 285] on button "Toggle HTML" at bounding box center [629, 288] width 58 height 23
paste textarea "<!DOCTYPE html> <html xmlns:v="urn:schemas-microsoft-com:vml" xmlns:o="urn:sche…"
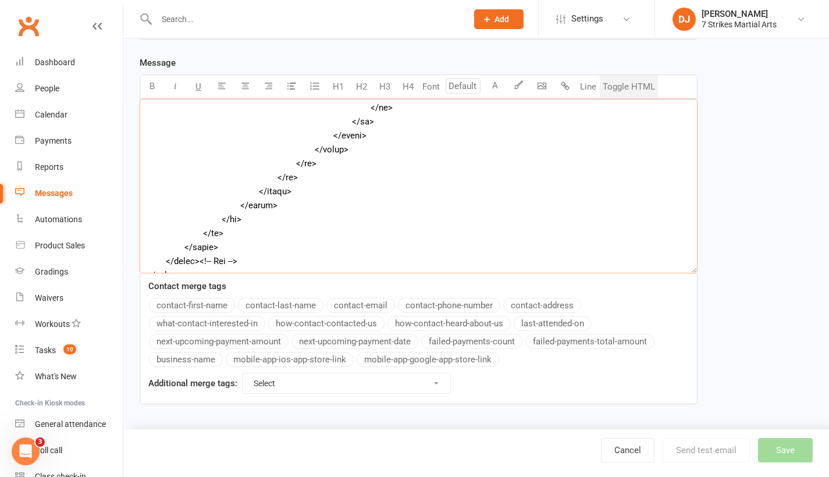
scroll to position [121, 0]
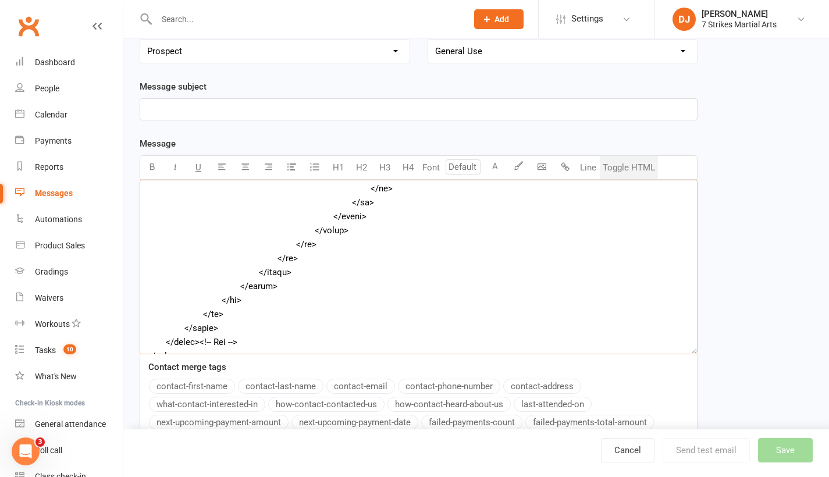
type textarea "<!DOCTYPE html> <html xmlns:v="urn:schemas-microsoft-com:vml" xmlns:o="urn:sche…"
click at [401, 105] on p "﻿" at bounding box center [418, 109] width 543 height 14
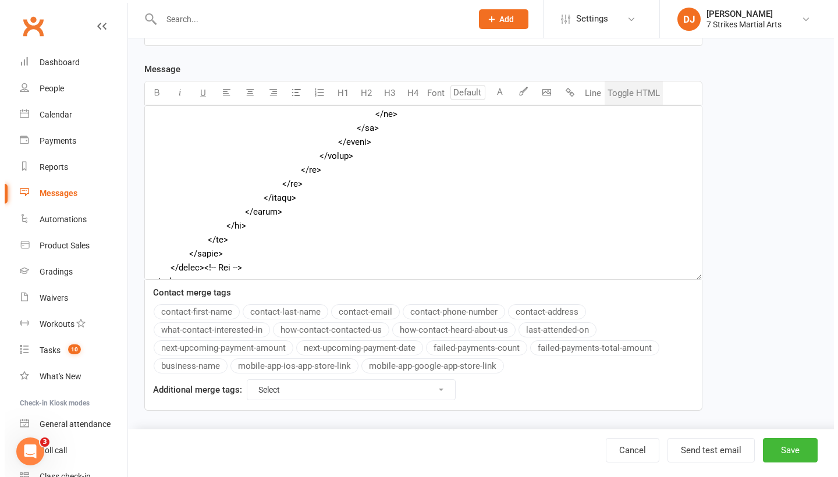
scroll to position [211, 0]
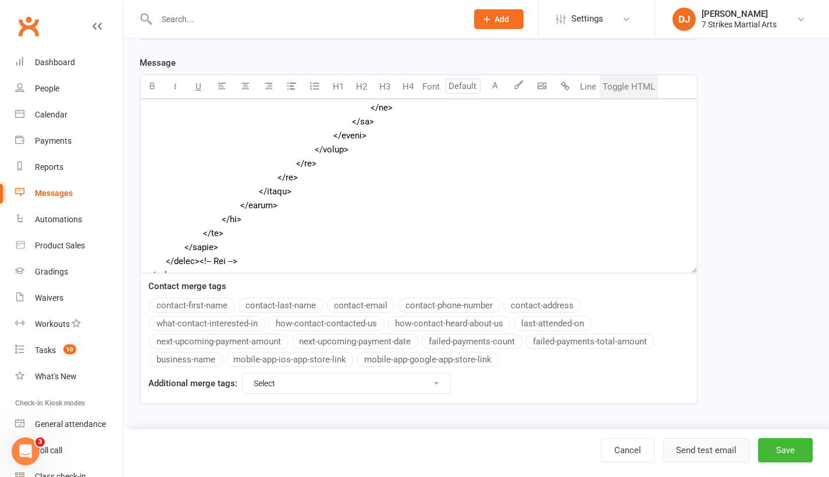
click at [703, 455] on button "Send test email" at bounding box center [706, 450] width 87 height 24
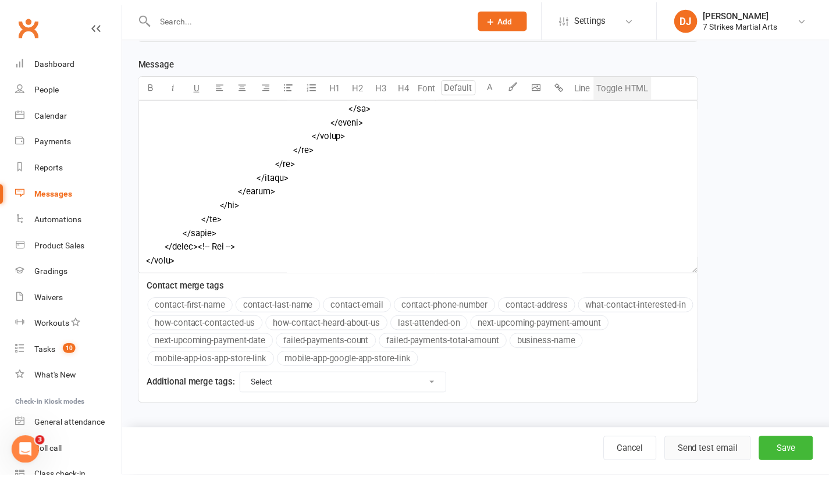
scroll to position [6373, 0]
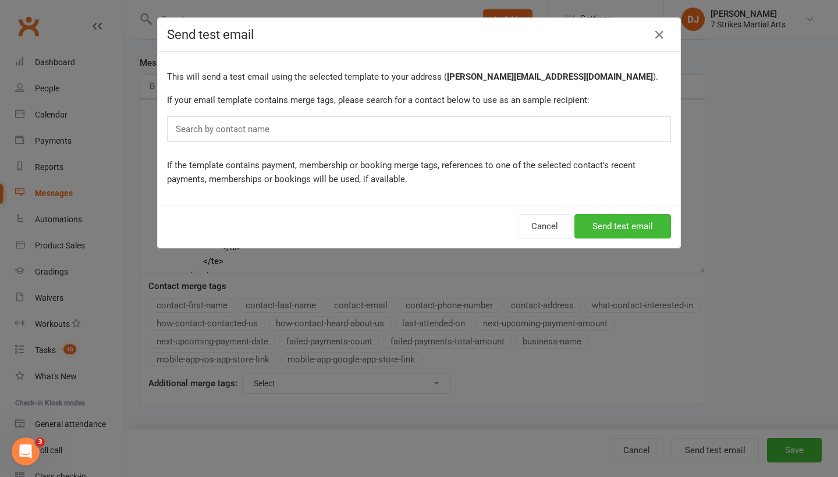
click at [485, 134] on div "Search by contact name" at bounding box center [419, 129] width 504 height 26
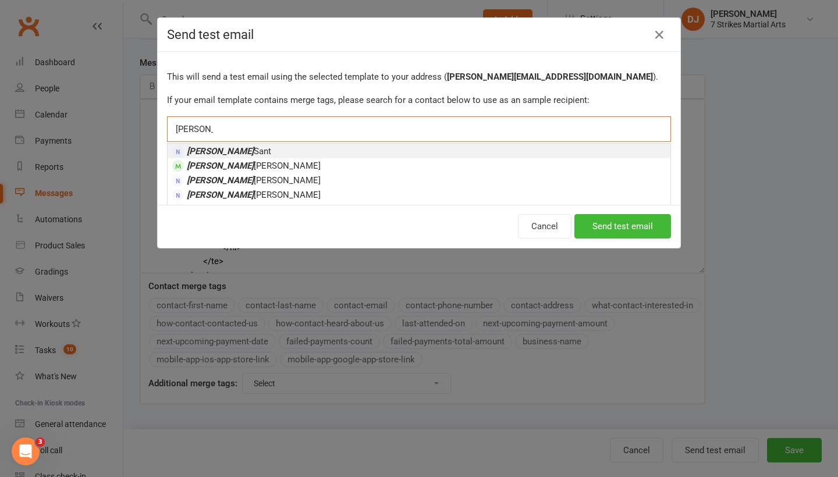
type input "Daniel"
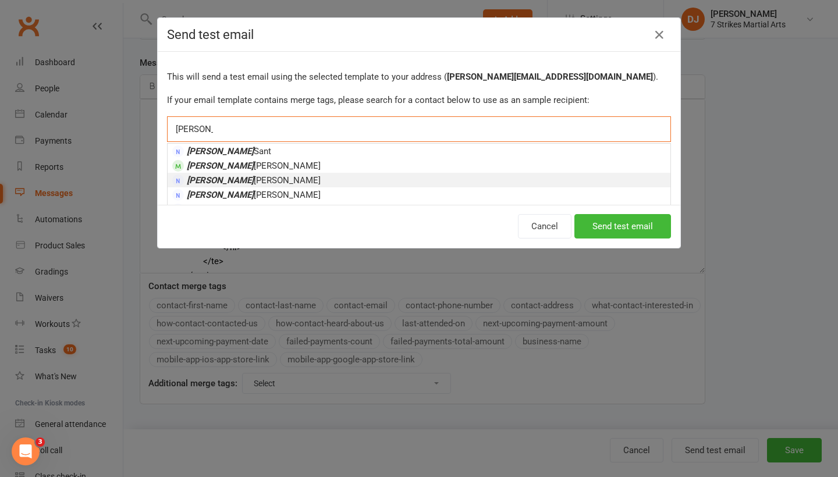
drag, startPoint x: 489, startPoint y: 129, endPoint x: 215, endPoint y: 182, distance: 279.3
click at [215, 182] on span "Daniel Jancek" at bounding box center [254, 180] width 134 height 10
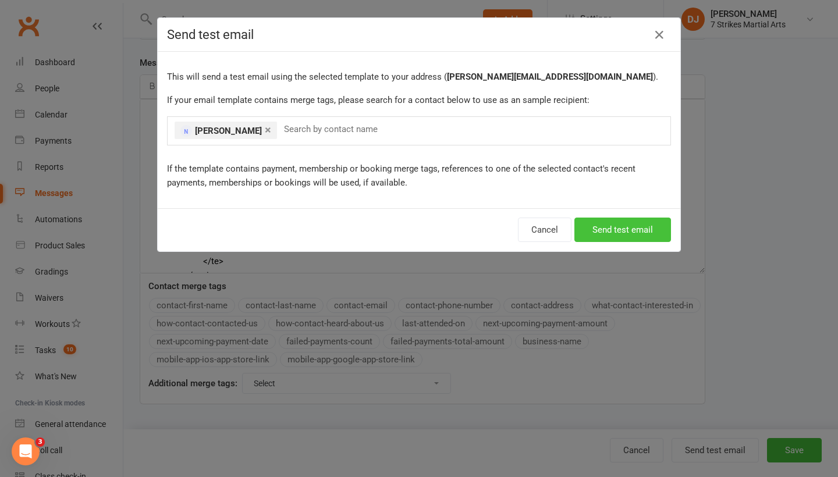
click at [596, 230] on button "Send test email" at bounding box center [622, 230] width 97 height 24
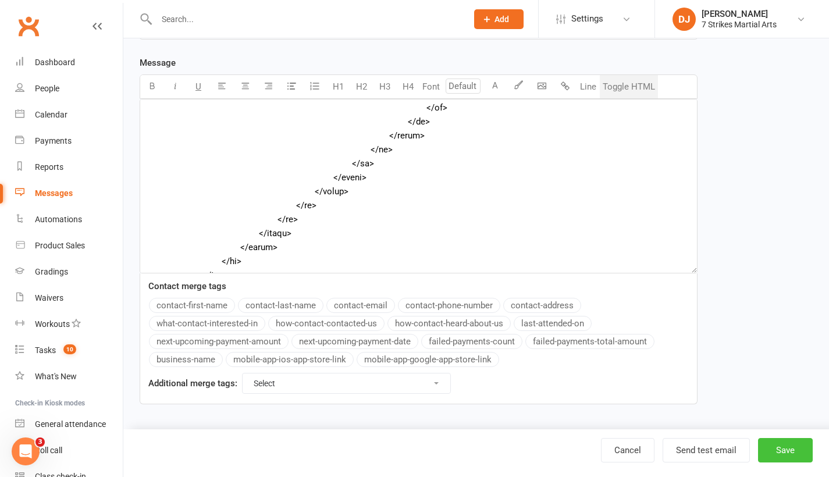
click at [780, 449] on button "Save" at bounding box center [785, 450] width 55 height 24
type textarea "<table style="mso-table-lspace: 0pt; mso-table-rspace: 0pt; background-color: #…"
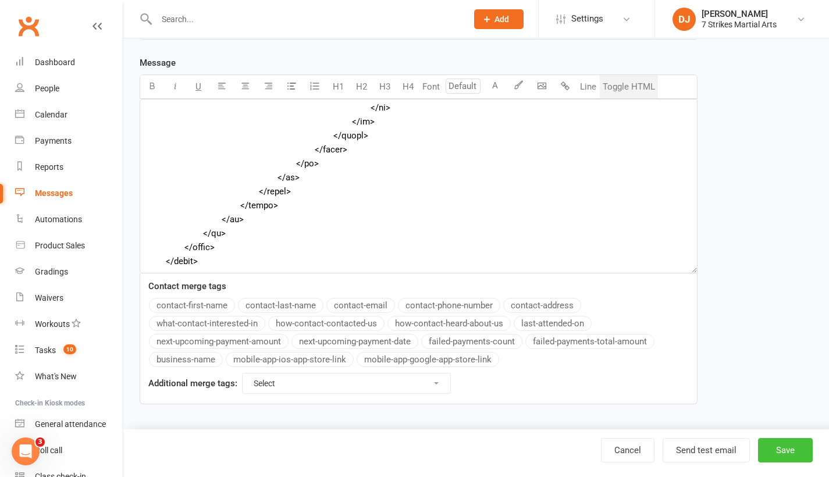
scroll to position [5032, 0]
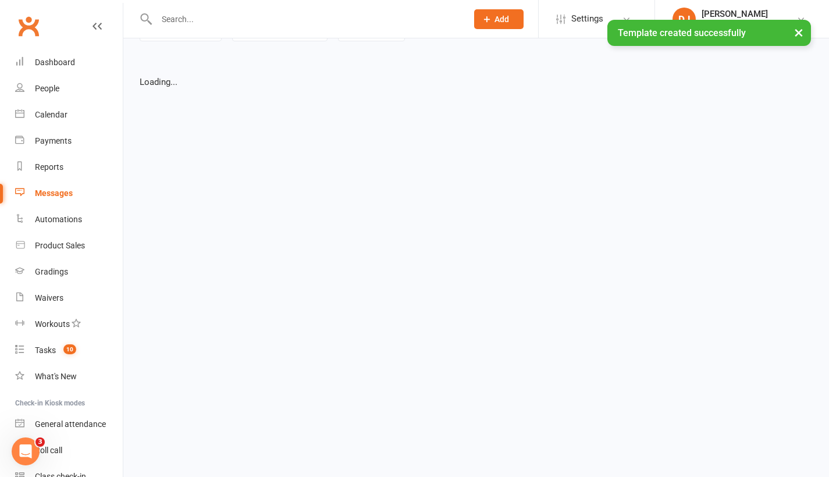
select select "grid"
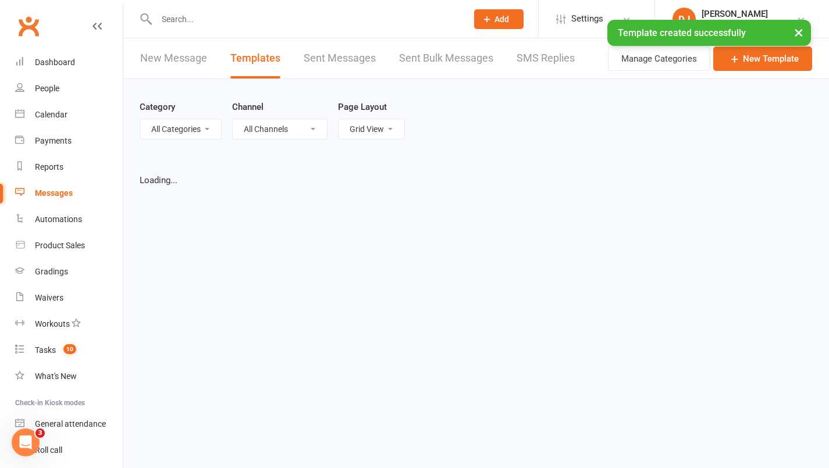
select select "15063"
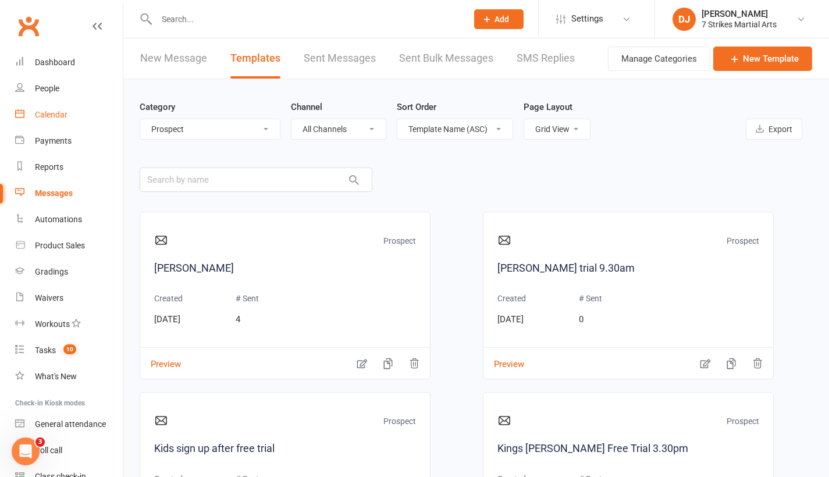
click at [54, 122] on link "Calendar" at bounding box center [69, 115] width 108 height 26
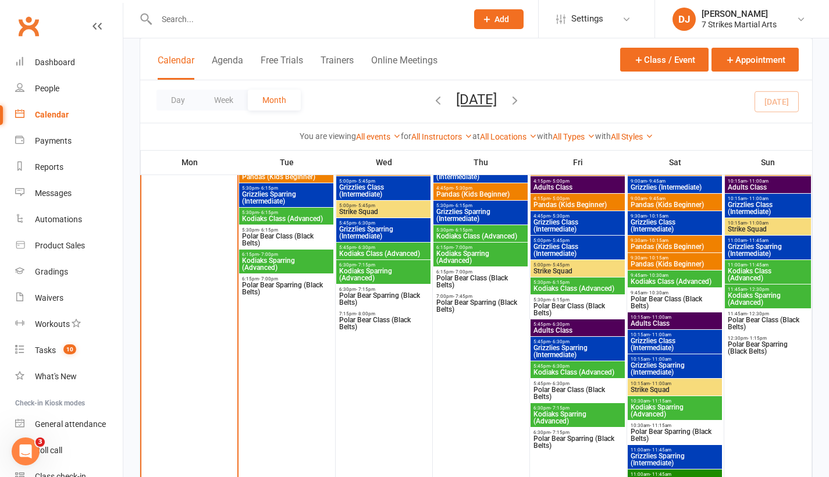
scroll to position [1144, 0]
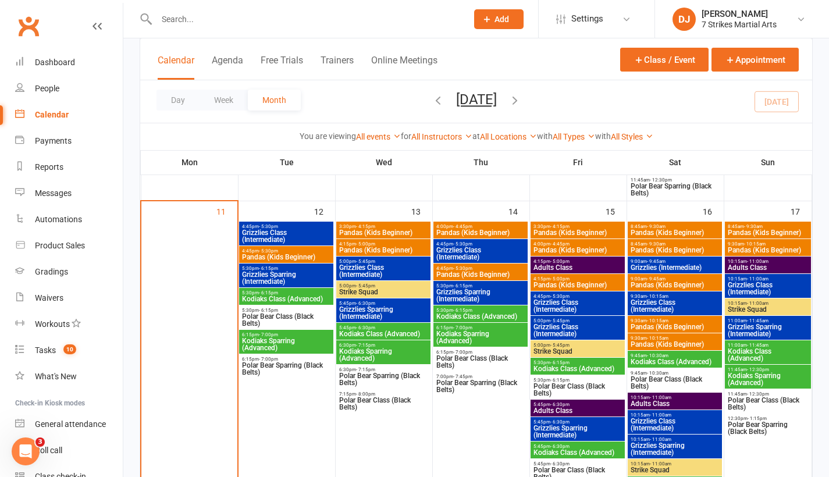
click at [672, 325] on span "Pandas (Kids Beginner)" at bounding box center [675, 327] width 90 height 7
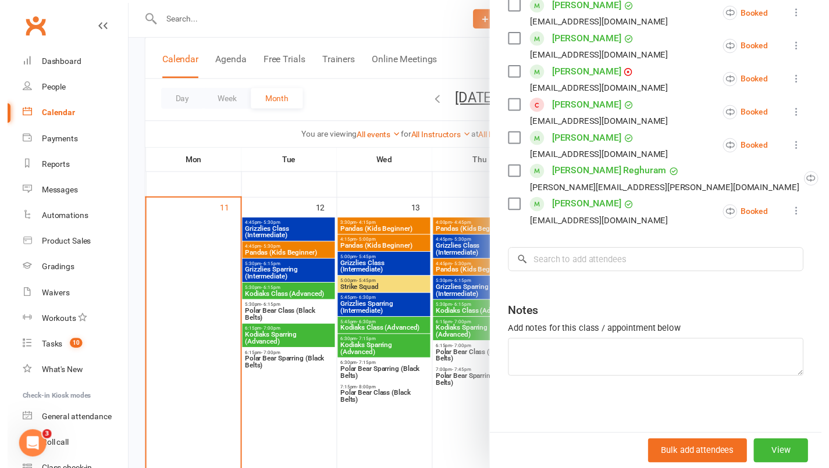
scroll to position [1293, 0]
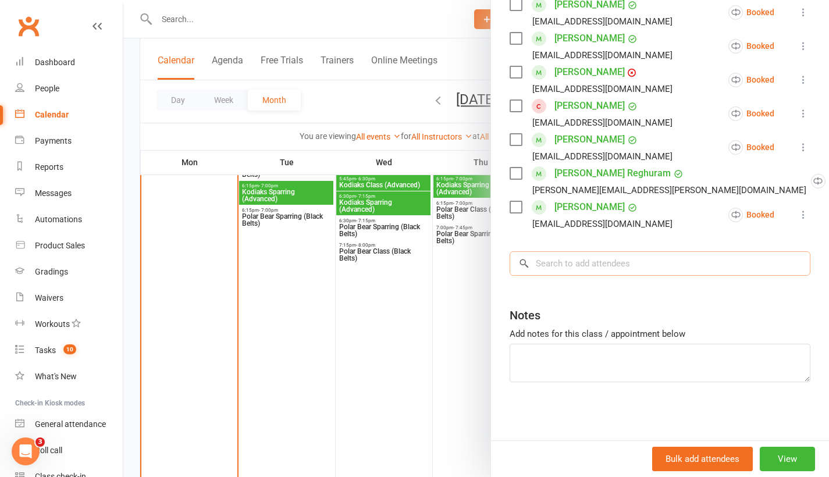
click at [658, 263] on input "search" at bounding box center [660, 263] width 301 height 24
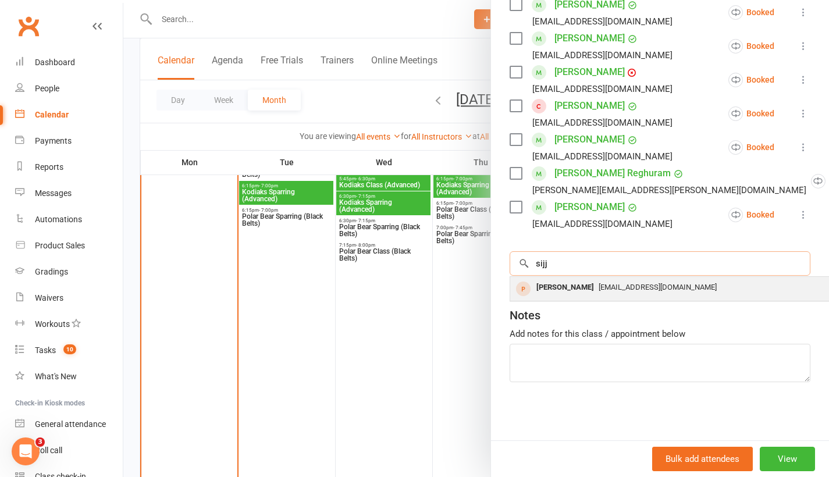
type input "sijj"
click at [586, 293] on div "[PERSON_NAME]" at bounding box center [565, 287] width 67 height 17
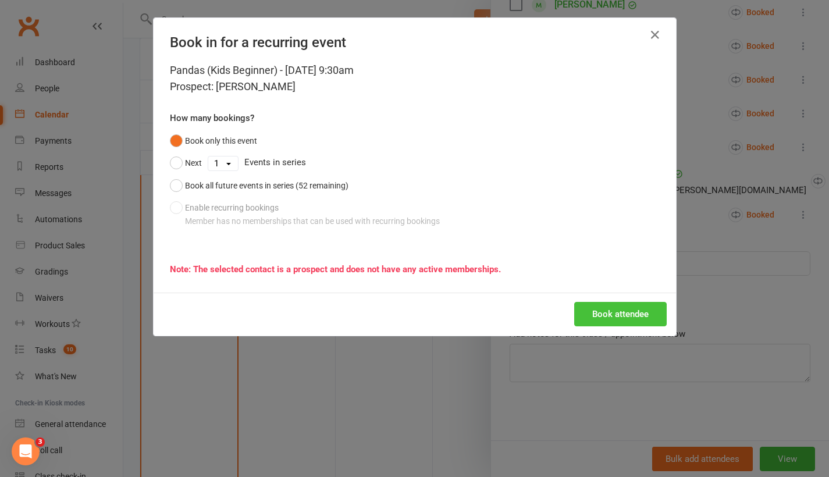
click at [616, 314] on button "Book attendee" at bounding box center [620, 314] width 93 height 24
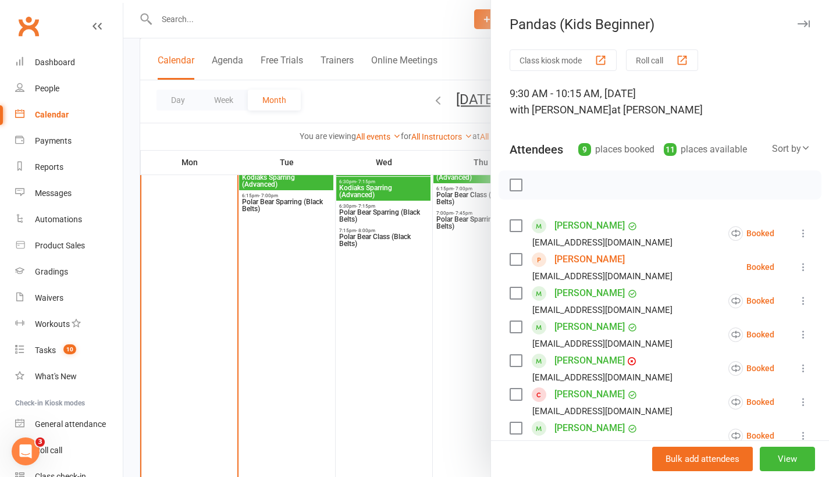
scroll to position [2, 0]
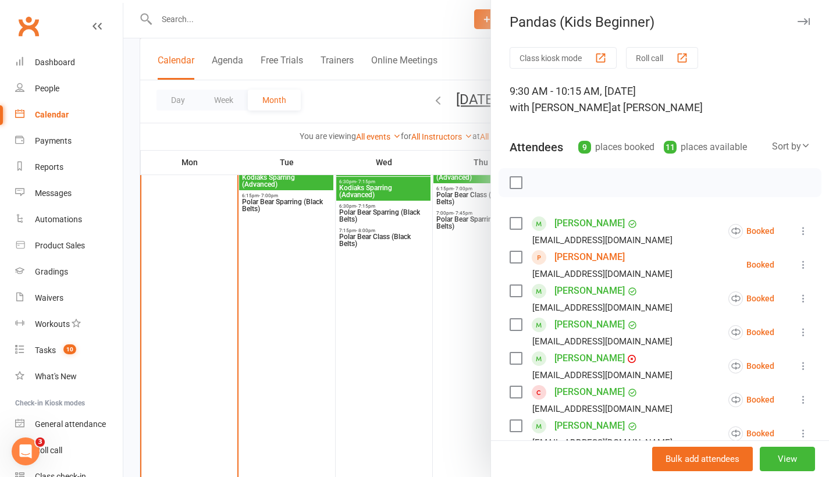
click at [797, 25] on button "button" at bounding box center [804, 22] width 14 height 14
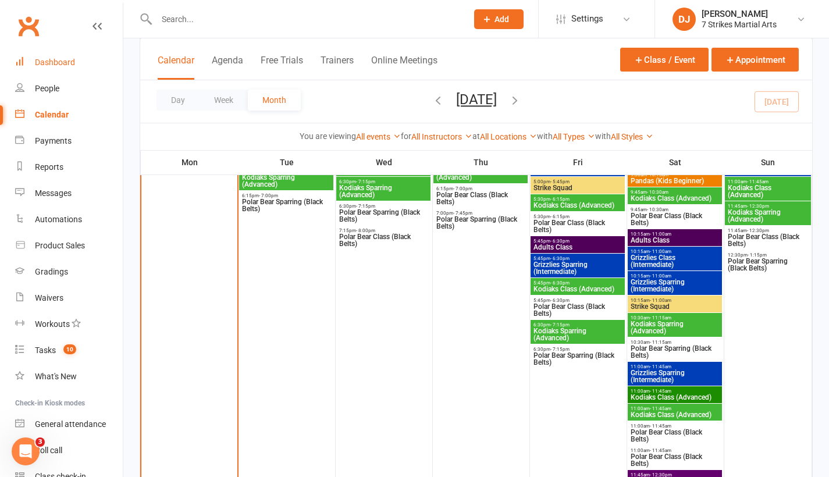
click at [81, 72] on link "Dashboard" at bounding box center [69, 62] width 108 height 26
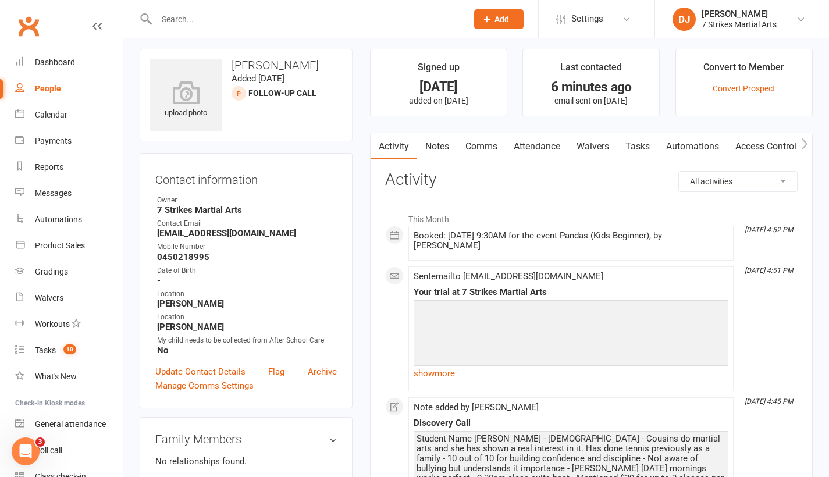
drag, startPoint x: 434, startPoint y: 364, endPoint x: 443, endPoint y: 365, distance: 9.4
click at [434, 365] on link "show more" at bounding box center [571, 373] width 315 height 16
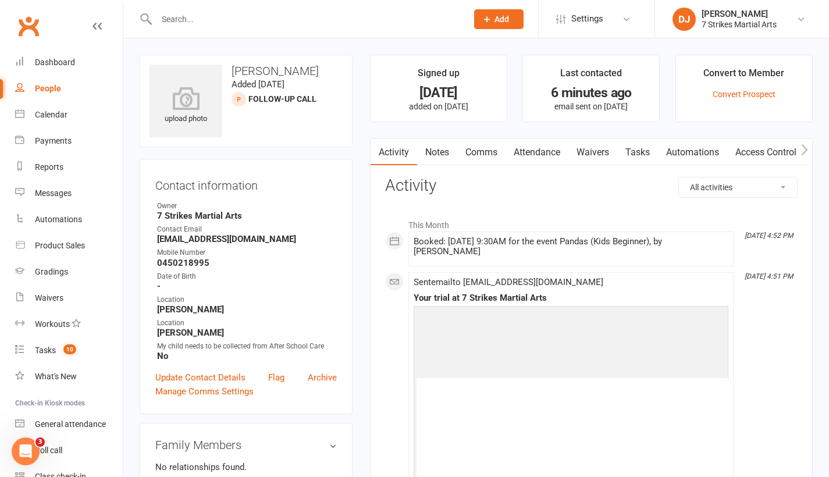
click at [296, 17] on input "text" at bounding box center [306, 19] width 306 height 16
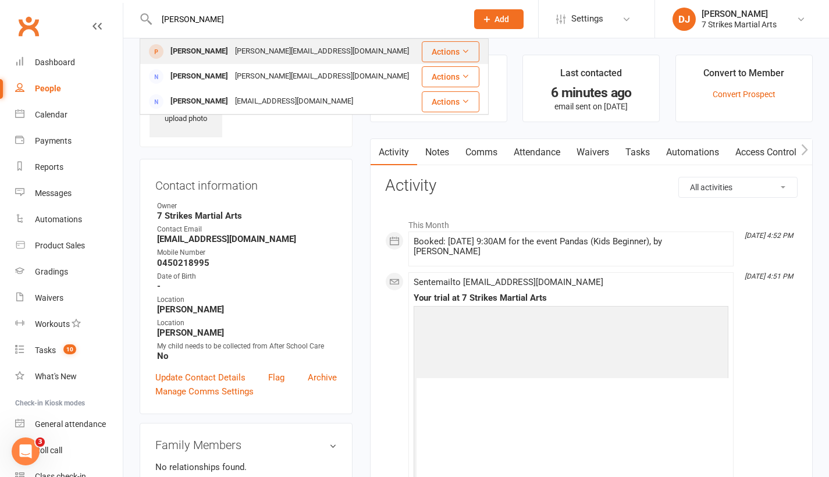
type input "rutvij"
click at [218, 49] on div "Rutvij Thakkar" at bounding box center [199, 51] width 65 height 17
